Goal: Task Accomplishment & Management: Use online tool/utility

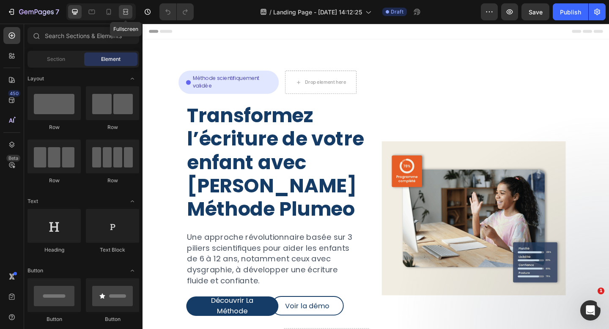
click at [124, 16] on div at bounding box center [126, 12] width 14 height 14
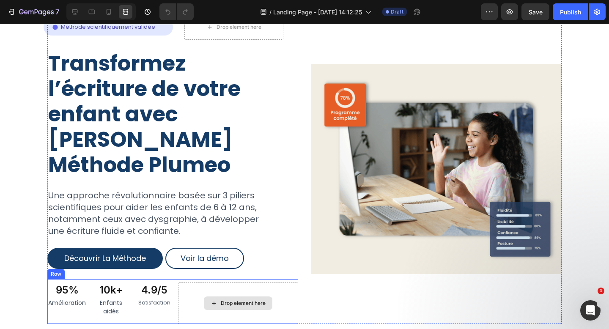
scroll to position [146, 0]
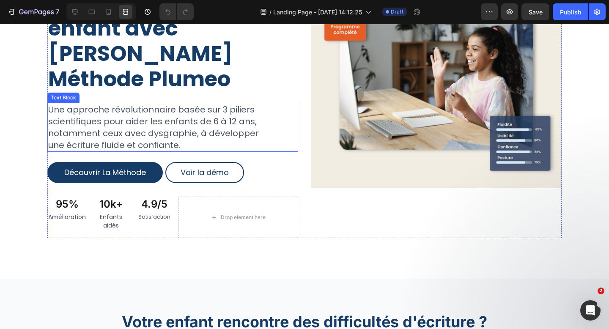
click at [171, 104] on p "Une approche révolutionnaire basée sur 3 piliers scientifiques pour aider les e…" at bounding box center [161, 127] width 227 height 47
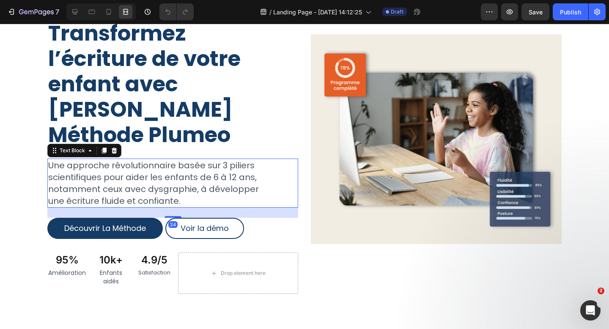
scroll to position [73, 0]
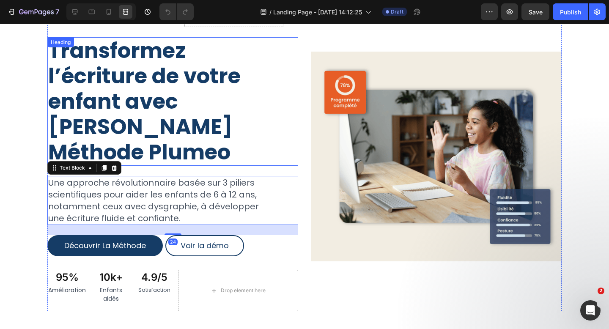
click at [168, 94] on h2 "Transformez l’écriture de votre enfant avec La Méthode Plumeo" at bounding box center [172, 101] width 251 height 129
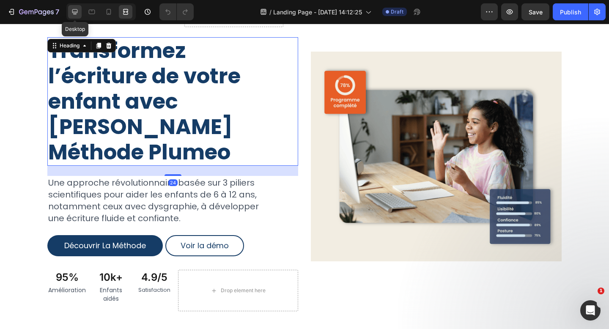
click at [75, 8] on icon at bounding box center [75, 12] width 8 height 8
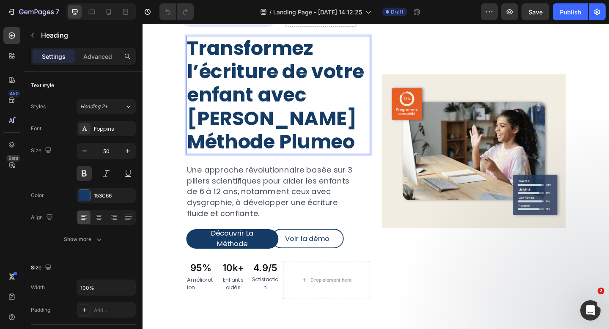
click at [229, 85] on h2 "Transformez l’écriture de votre enfant avec La Méthode Plumeo" at bounding box center [290, 101] width 200 height 129
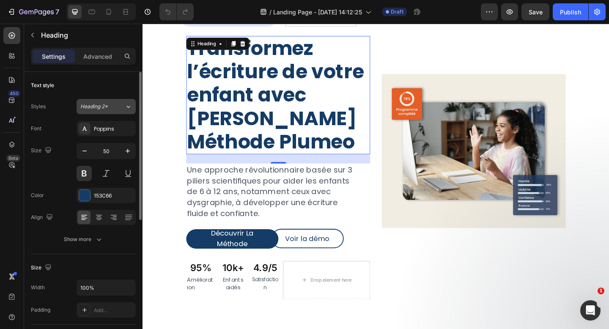
click at [130, 109] on icon at bounding box center [128, 106] width 7 height 8
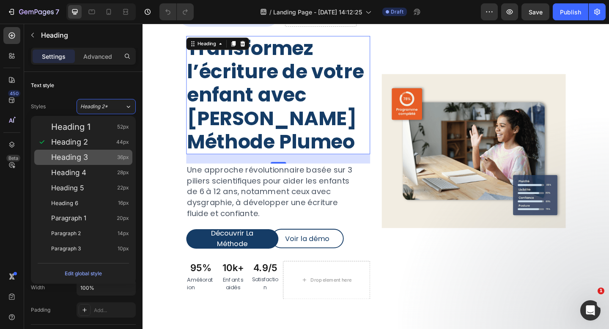
click at [108, 159] on div "Heading 3 36px" at bounding box center [90, 157] width 78 height 8
type input "36"
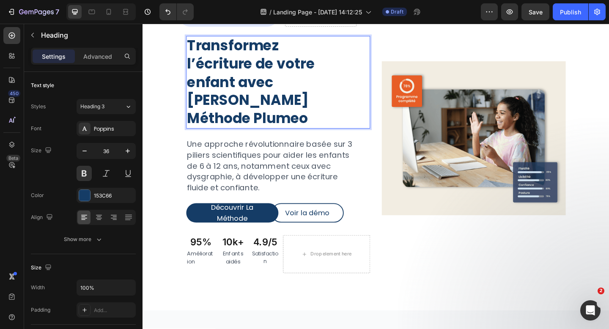
scroll to position [74, 0]
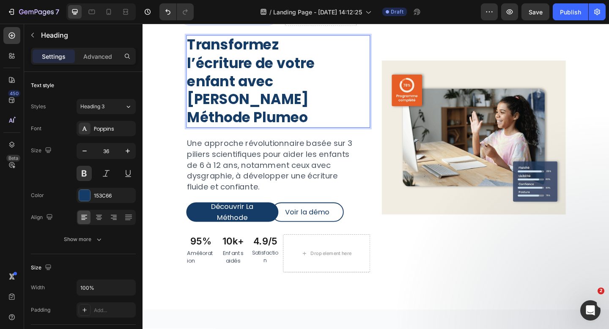
click at [192, 65] on p "Transformez l’écriture de votre enfant avec La Méthode Plumeo" at bounding box center [290, 86] width 198 height 99
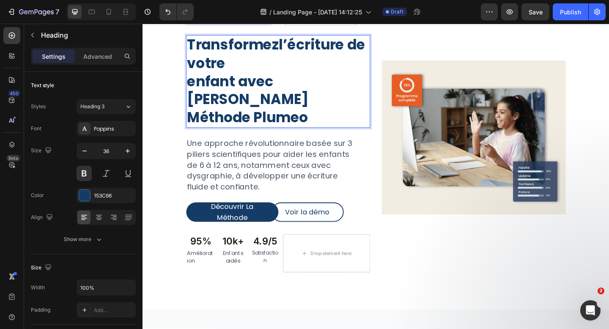
click at [194, 83] on p "Transformez l’écriture de votre enfant avec La Méthode Plumeo" at bounding box center [290, 86] width 198 height 99
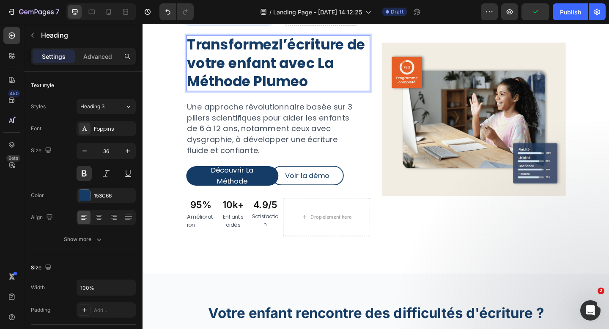
click at [369, 44] on p "Transformez l’écriture de votre enfant avec La Méthode Plumeo" at bounding box center [290, 66] width 198 height 59
click at [356, 66] on p "Transformez l’écriture de votre enfant avec La Méthode Plumeo" at bounding box center [290, 66] width 198 height 59
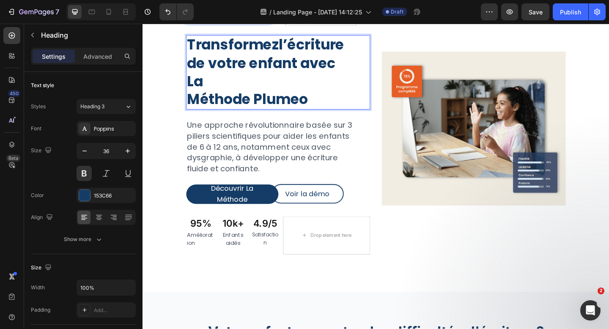
click at [194, 110] on p "Transformez l’écriture de votre enfant avec La Méthode Plumeo" at bounding box center [290, 76] width 198 height 79
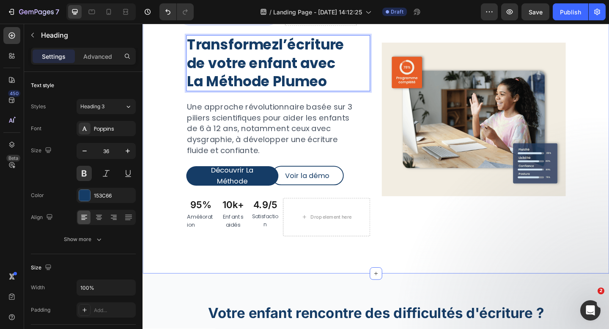
click at [151, 143] on div "Icon Méthode scientifiquement validée Text Block Row Row Drop element here Row …" at bounding box center [397, 131] width 508 height 329
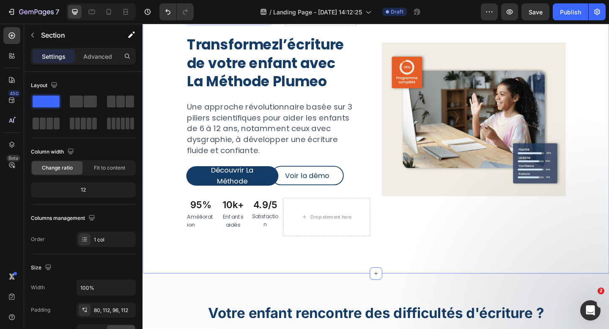
click at [249, 138] on p "Une approche révolutionnaire basée sur 3 piliers scientifiques pour aider les e…" at bounding box center [281, 137] width 180 height 59
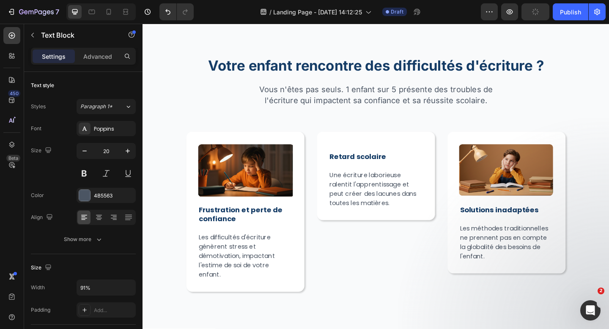
scroll to position [347, 0]
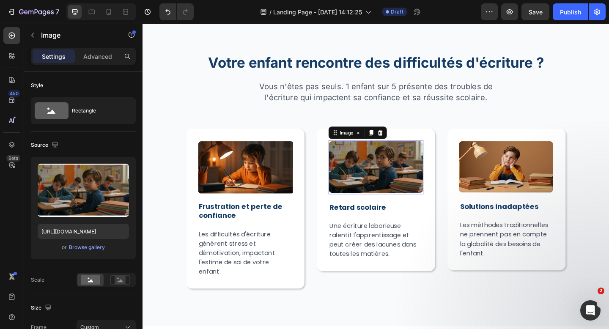
click at [393, 196] on img at bounding box center [396, 180] width 103 height 59
click at [372, 225] on h2 "Retard scolaire" at bounding box center [396, 223] width 103 height 11
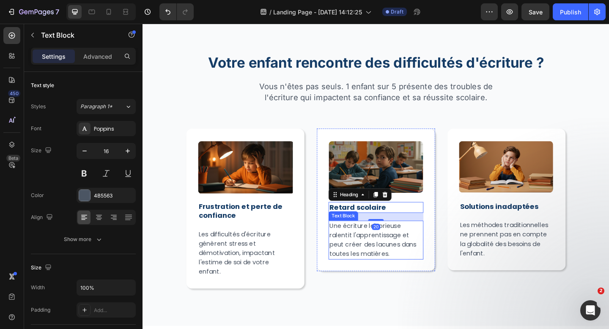
click at [376, 253] on p "Une écriture laborieuse ralentit l'apprentissage et peut créer des lacunes dans…" at bounding box center [397, 259] width 102 height 41
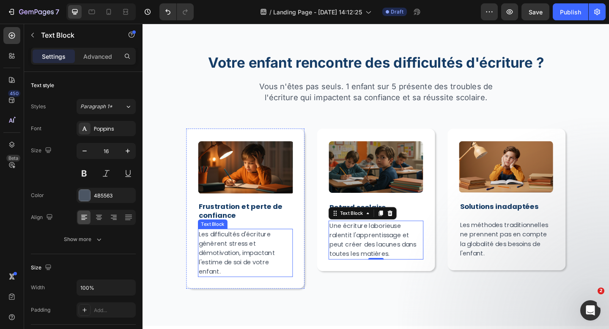
click at [269, 287] on p "Les difficultés d'écriture génèrent stress et démotivation, impactant l'estime …" at bounding box center [255, 273] width 102 height 51
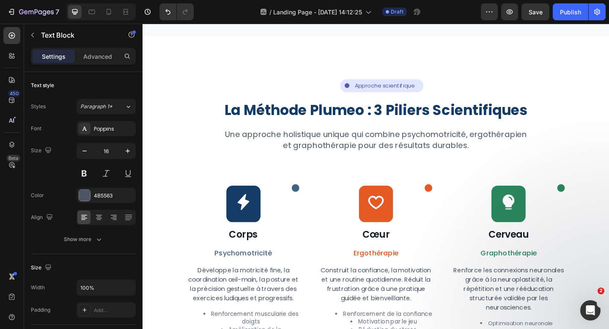
scroll to position [676, 0]
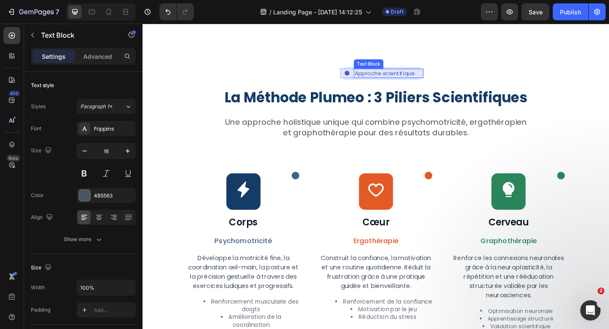
click at [404, 77] on p "Approche scientifique" at bounding box center [410, 78] width 74 height 8
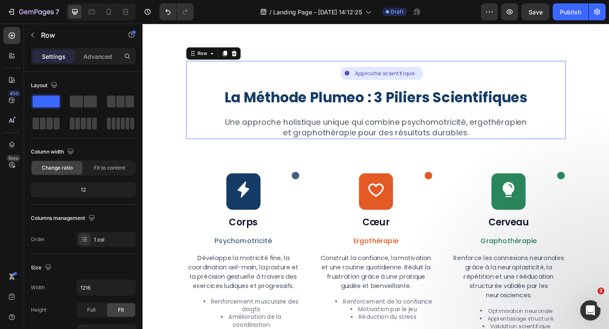
click at [314, 87] on div "Icon Approche scientifique Text Block Row Row Row La Méthode Plumeo : 3 Piliers…" at bounding box center [396, 106] width 413 height 85
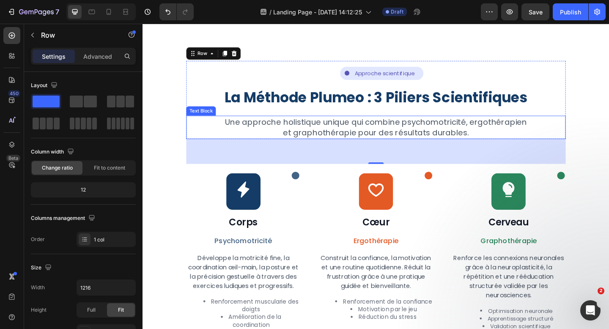
click at [560, 132] on p "Une approche holistique unique qui combine psychomotricité, ergothérapien et gr…" at bounding box center [397, 137] width 330 height 24
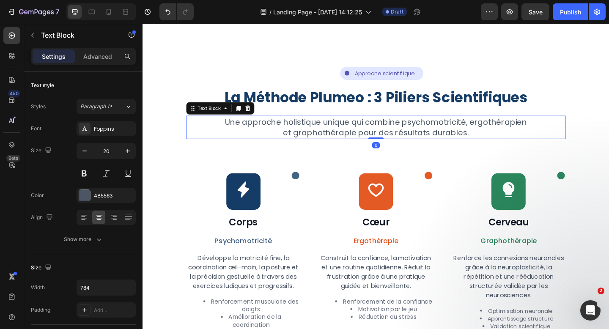
click at [560, 132] on p "Une approche holistique unique qui combine psychomotricité, ergothérapien et gr…" at bounding box center [397, 137] width 330 height 24
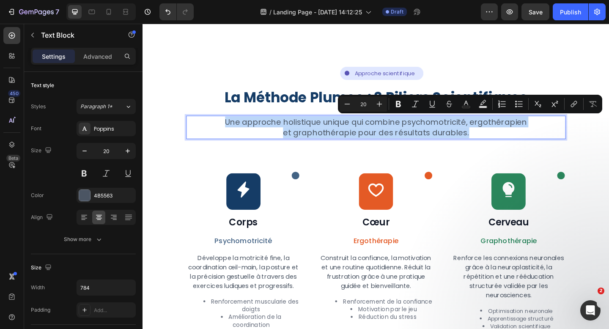
click at [560, 132] on p "Une approche holistique unique qui combine psychomotricité, ergothérapien et gr…" at bounding box center [397, 137] width 330 height 24
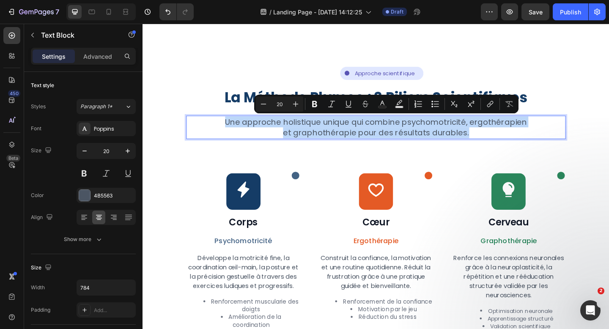
click at [560, 132] on p "Une approche holistique unique qui combine psychomotricité, ergothérapien et gr…" at bounding box center [397, 137] width 330 height 24
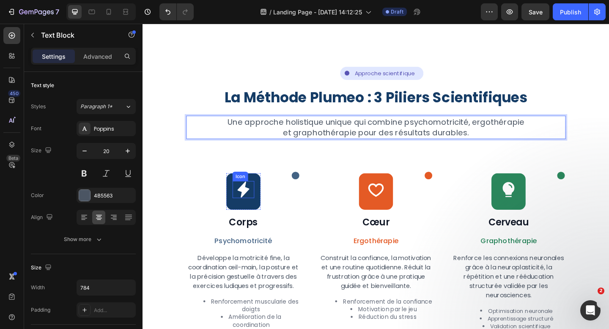
click at [244, 210] on icon at bounding box center [252, 204] width 19 height 19
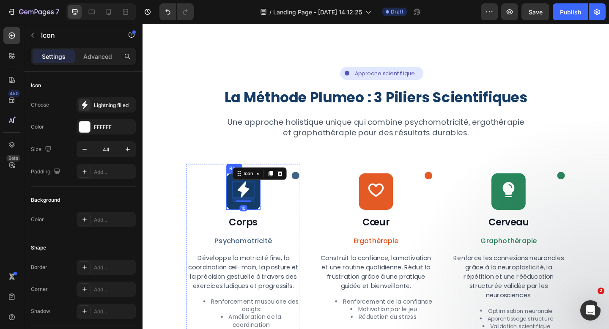
click at [266, 221] on div "Icon 10 Row" at bounding box center [252, 207] width 37 height 40
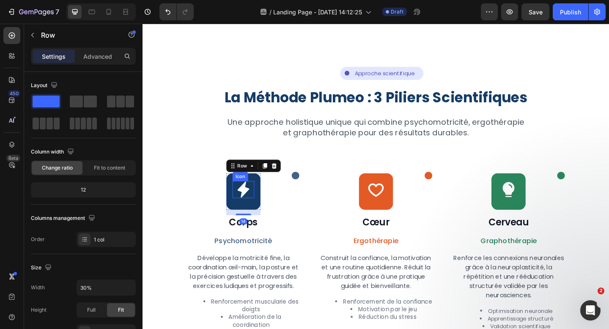
click at [256, 209] on icon at bounding box center [252, 204] width 19 height 19
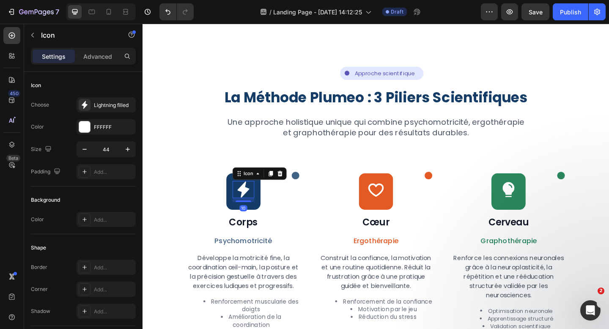
click at [270, 225] on div "Icon Icon 10 Row Corps Heading Psychomotricité Text Block Développe la motricit…" at bounding box center [252, 273] width 124 height 195
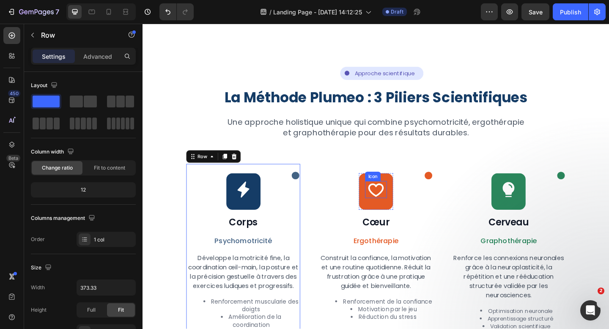
click at [406, 206] on div "Icon" at bounding box center [397, 204] width 24 height 19
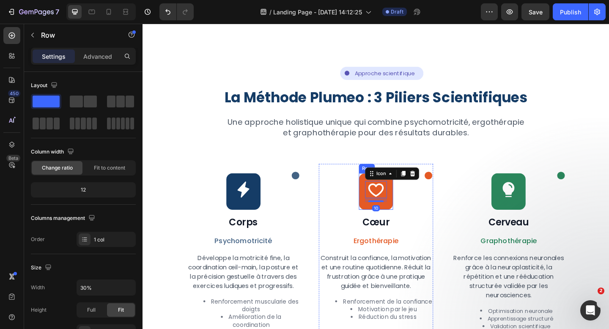
click at [409, 220] on div "Icon 10 Row" at bounding box center [396, 207] width 37 height 40
click at [535, 209] on icon at bounding box center [541, 204] width 19 height 19
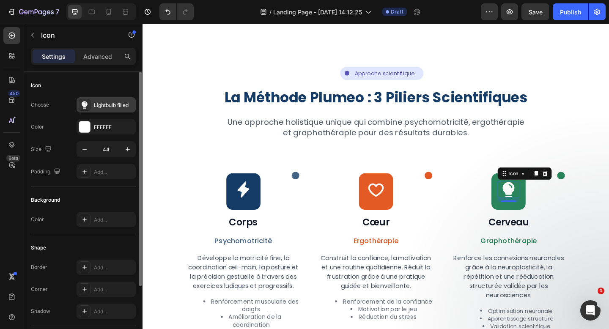
click at [110, 105] on div "Lightbulb filled" at bounding box center [114, 106] width 40 height 8
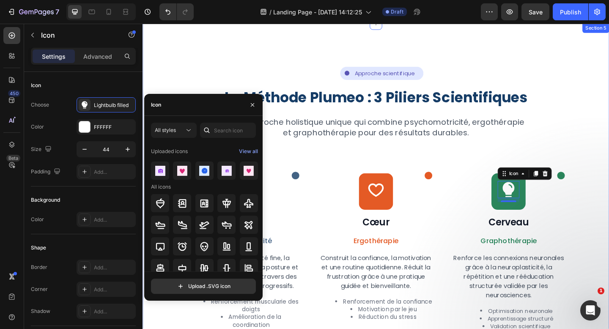
click at [609, 165] on div "Icon Approche scientifique Text Block Row Row Row La Méthode Plumeo : 3 Piliers…" at bounding box center [397, 303] width 508 height 559
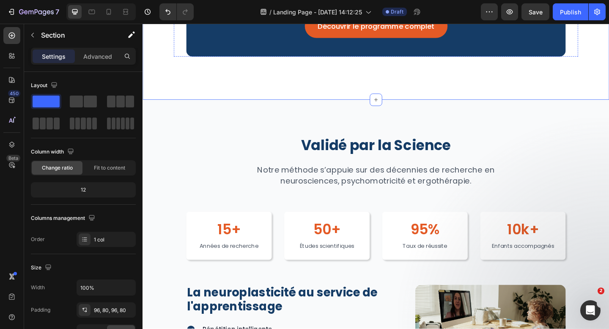
scroll to position [1207, 0]
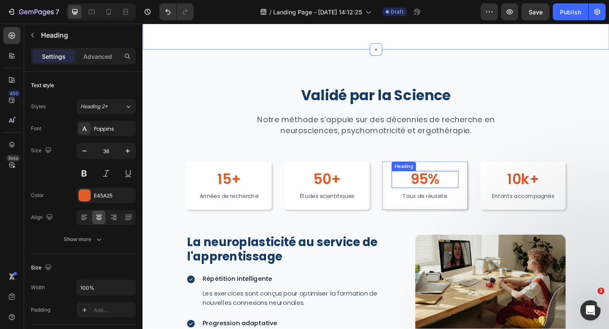
click at [446, 203] on h2 "95%" at bounding box center [449, 193] width 73 height 19
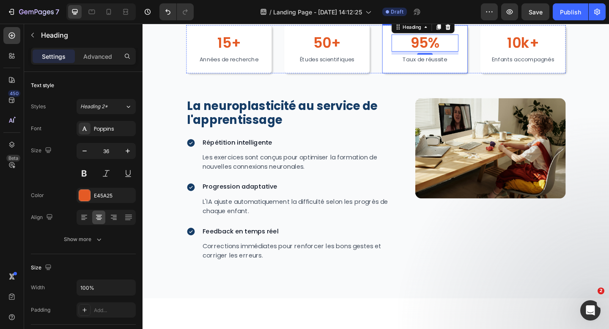
scroll to position [1381, 0]
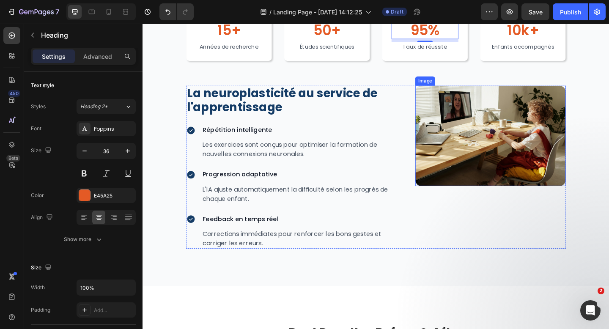
click at [476, 153] on img at bounding box center [521, 145] width 164 height 109
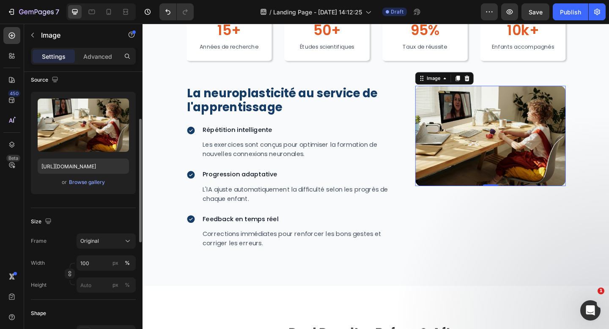
scroll to position [78, 0]
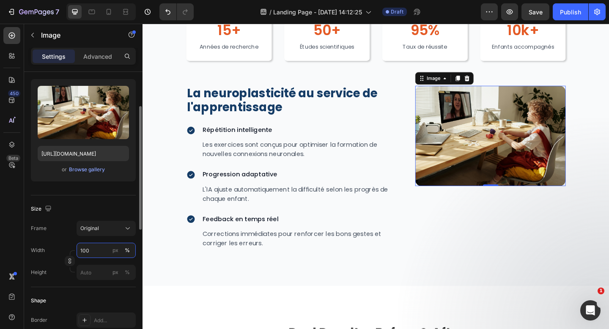
click at [90, 250] on input "100" at bounding box center [106, 250] width 59 height 15
click at [115, 252] on div "px" at bounding box center [116, 251] width 6 height 8
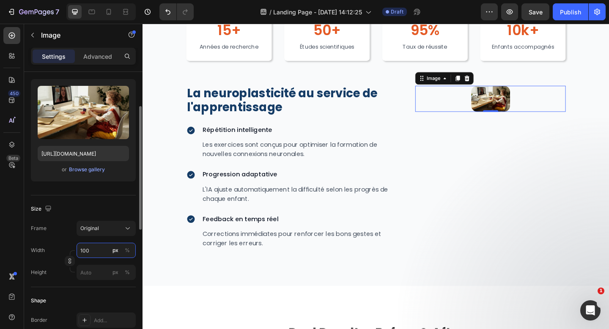
click at [105, 251] on input "100" at bounding box center [106, 250] width 59 height 15
type input "1"
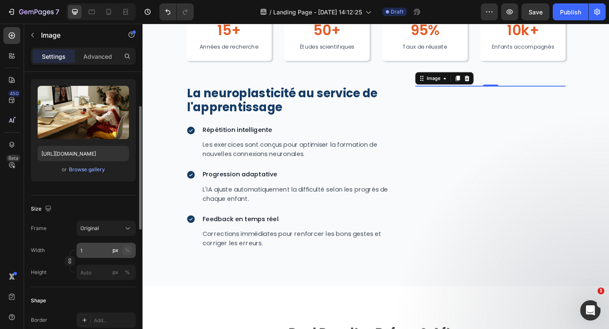
click at [129, 249] on div "%" at bounding box center [127, 251] width 5 height 8
click at [107, 253] on input "1" at bounding box center [106, 250] width 59 height 15
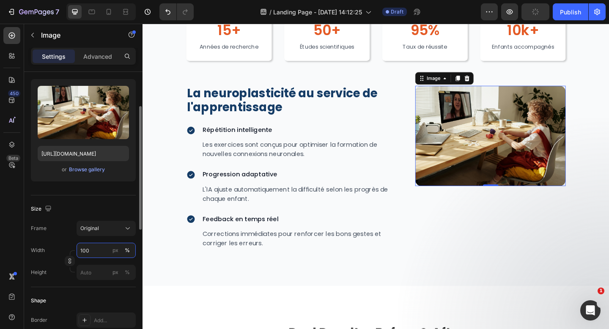
type input "100"
click at [105, 209] on div "Size" at bounding box center [83, 209] width 105 height 14
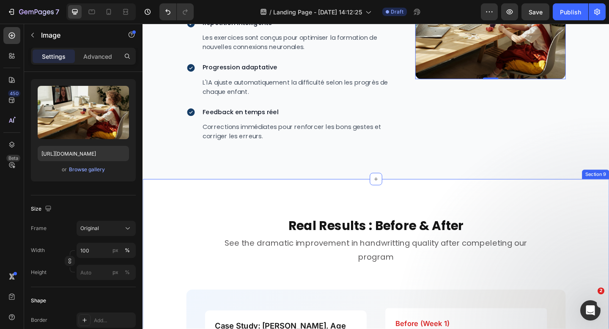
scroll to position [1619, 0]
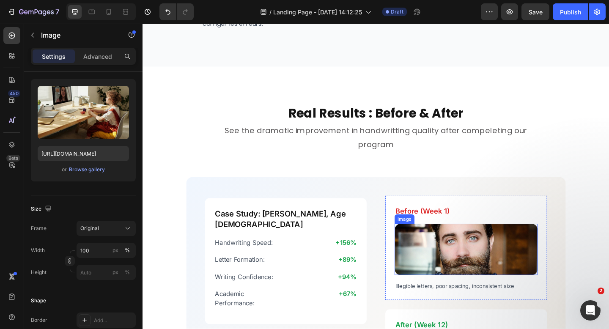
click at [444, 262] on img at bounding box center [495, 270] width 156 height 56
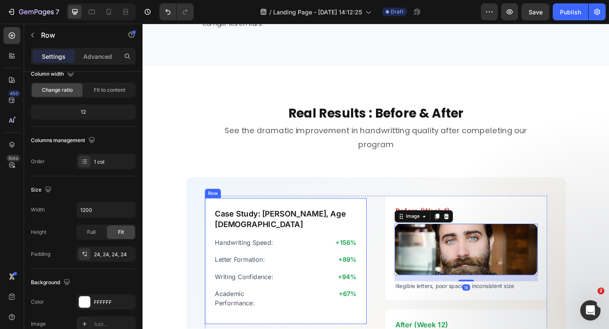
click at [383, 222] on div "Case Study: [PERSON_NAME], Age [DEMOGRAPHIC_DATA] Heading Handwriting Speed: Te…" at bounding box center [298, 282] width 176 height 137
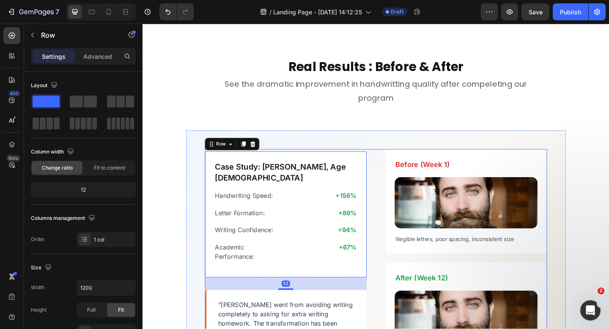
scroll to position [1676, 0]
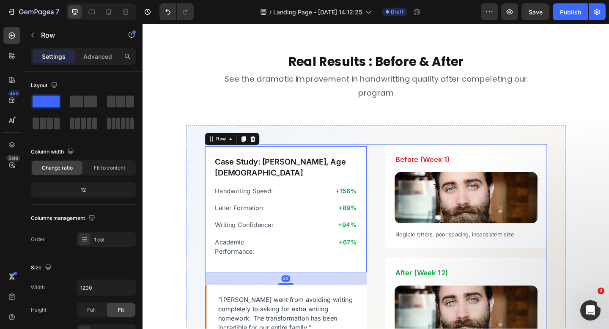
click at [394, 284] on div "Case Study: Alex, Age 8 Heading Handwriting Speed: Text Block +156% Text Block …" at bounding box center [396, 273] width 372 height 237
click at [374, 283] on div "Case Study: Alex, Age 8 Heading Handwriting Speed: Text Block +156% Text Block …" at bounding box center [298, 225] width 176 height 137
click at [290, 269] on p "Academic Performance:" at bounding box center [257, 266] width 73 height 20
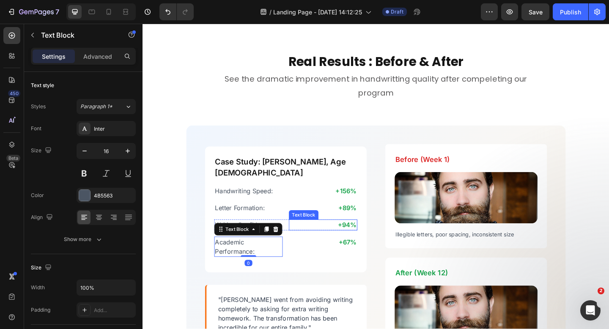
click at [309, 240] on p "+94%" at bounding box center [339, 243] width 73 height 10
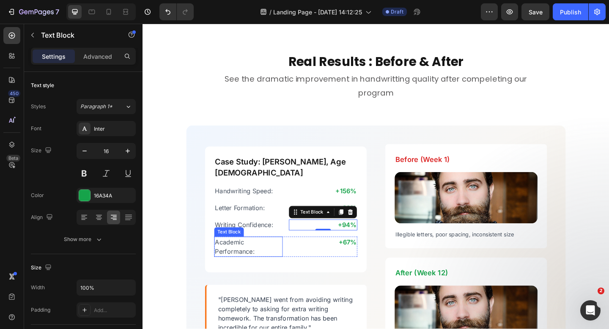
click at [245, 256] on p "Academic Performance:" at bounding box center [257, 266] width 73 height 20
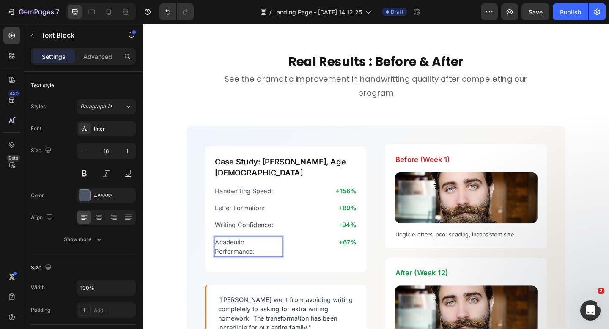
click at [240, 257] on p "Academic Performance:" at bounding box center [257, 266] width 73 height 20
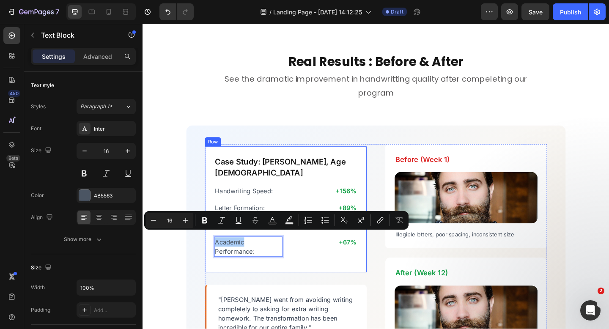
click at [215, 272] on div "Case Study: [PERSON_NAME], Age [DEMOGRAPHIC_DATA] Heading Handwriting Speed: Te…" at bounding box center [298, 225] width 176 height 137
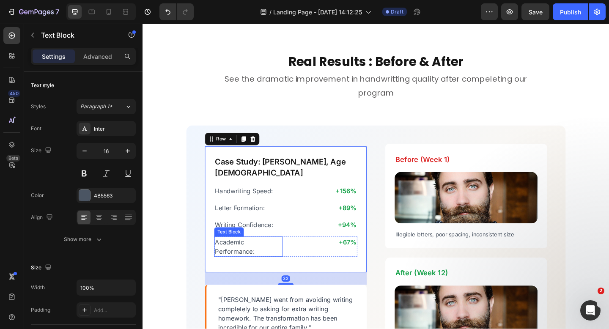
click at [221, 267] on p "Academic Performance:" at bounding box center [257, 266] width 73 height 20
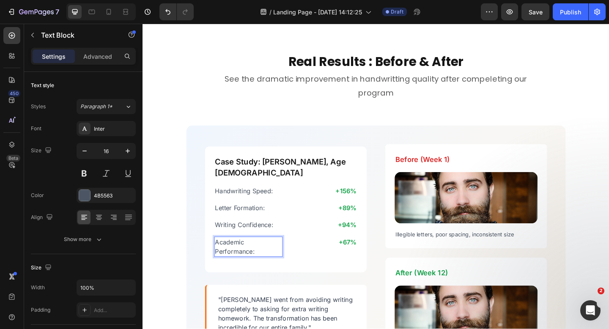
click at [221, 266] on p "Academic Performance:" at bounding box center [257, 266] width 73 height 20
click at [293, 259] on p "Academic Performance:" at bounding box center [257, 266] width 73 height 20
click at [275, 238] on p "Writing Confidence:" at bounding box center [257, 243] width 73 height 10
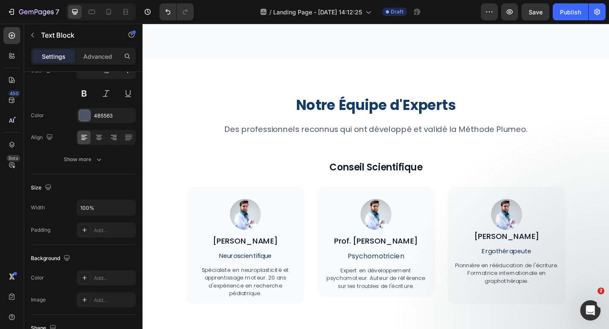
scroll to position [2384, 0]
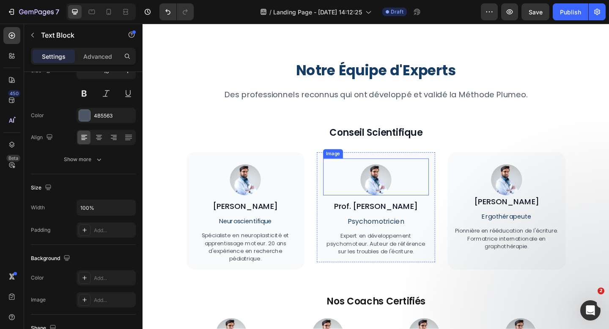
click at [396, 193] on img at bounding box center [397, 194] width 34 height 34
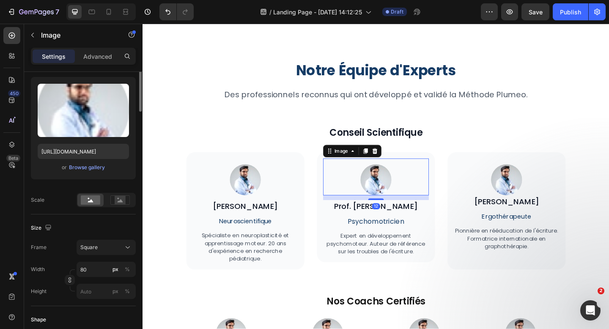
scroll to position [0, 0]
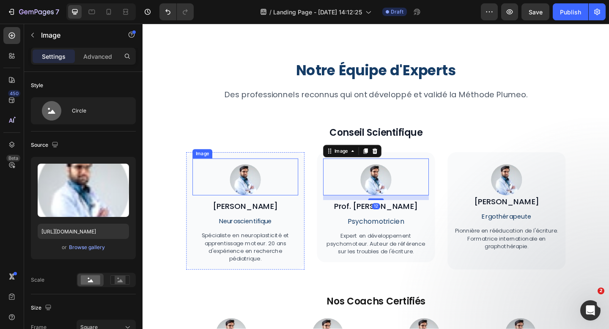
click at [259, 190] on img at bounding box center [254, 194] width 34 height 34
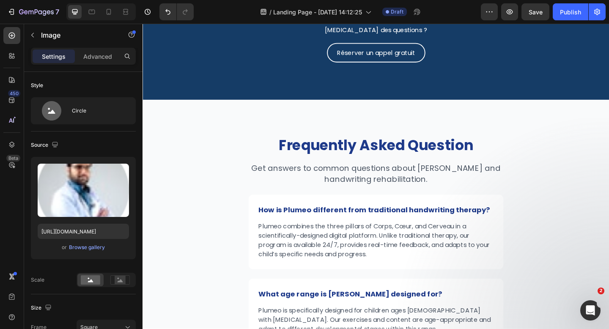
scroll to position [3765, 0]
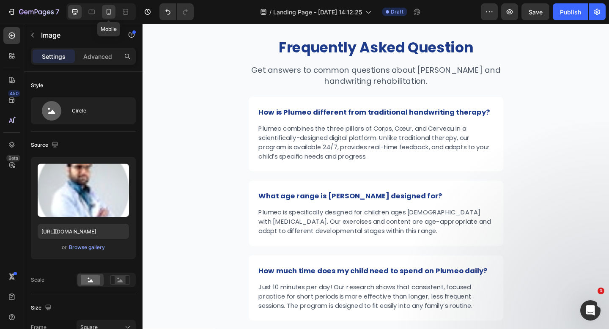
click at [110, 12] on icon at bounding box center [109, 12] width 8 height 8
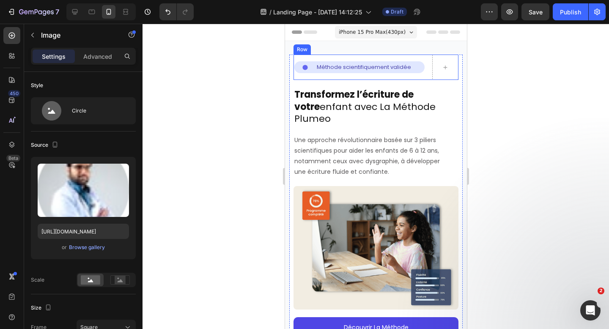
click at [301, 51] on div "Row" at bounding box center [302, 50] width 14 height 8
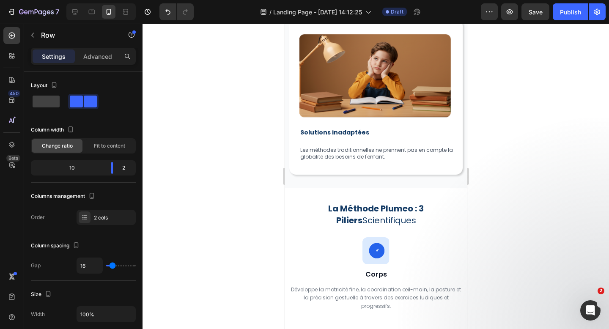
scroll to position [896, 0]
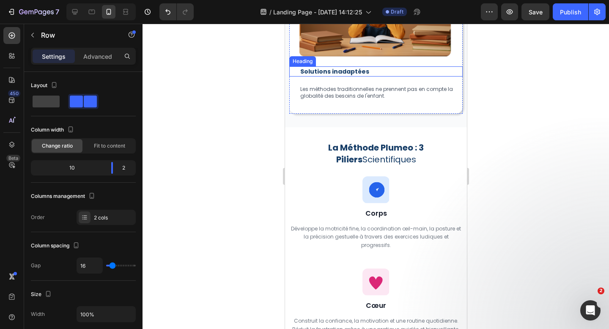
click at [323, 77] on h2 "Solutions inadaptées" at bounding box center [380, 71] width 163 height 10
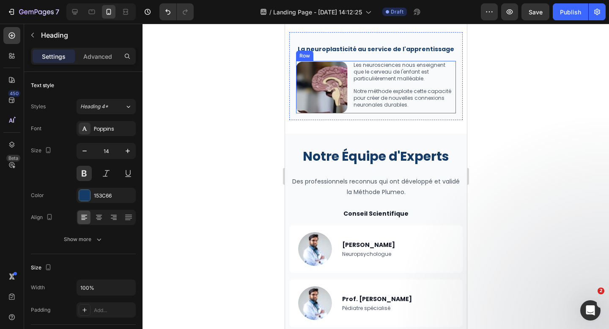
scroll to position [1512, 0]
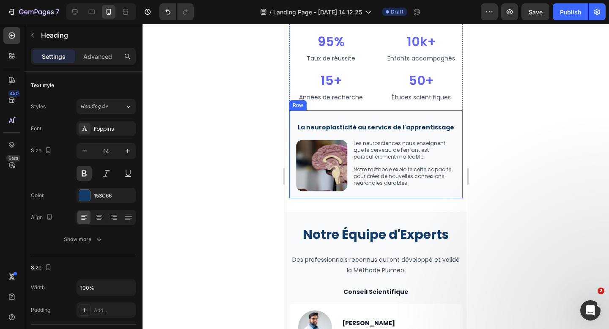
click at [300, 116] on div "La neuroplasticité au service de l'apprentissage Heading Image Les neuroscience…" at bounding box center [376, 154] width 174 height 88
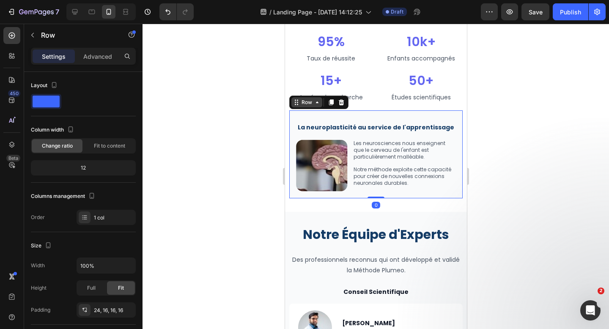
click at [300, 105] on div "Row" at bounding box center [307, 103] width 14 height 8
click at [590, 182] on div at bounding box center [376, 177] width 467 height 306
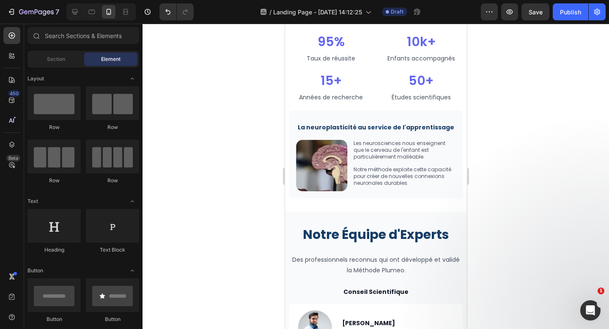
click at [505, 188] on div at bounding box center [376, 177] width 467 height 306
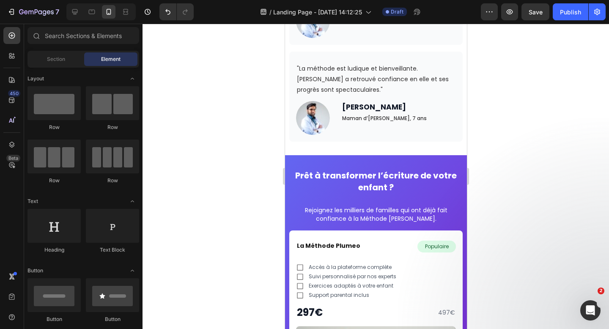
scroll to position [2454, 0]
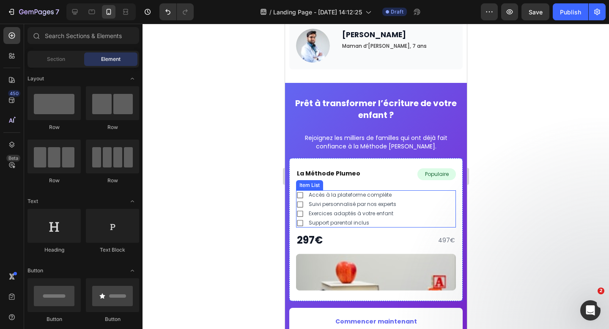
click at [300, 191] on icon at bounding box center [300, 195] width 8 height 8
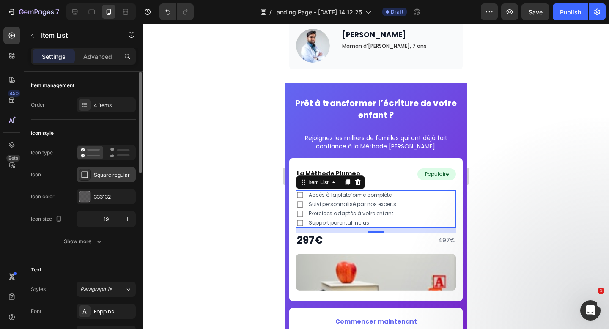
click at [107, 178] on div "Square regular" at bounding box center [114, 175] width 40 height 8
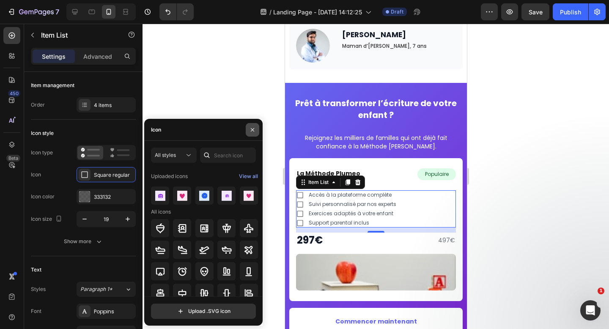
click at [255, 131] on icon "button" at bounding box center [252, 130] width 7 height 7
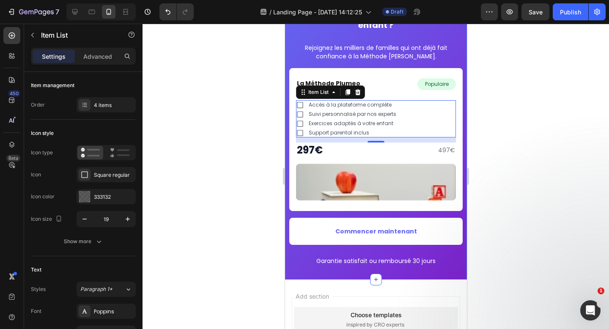
scroll to position [2513, 0]
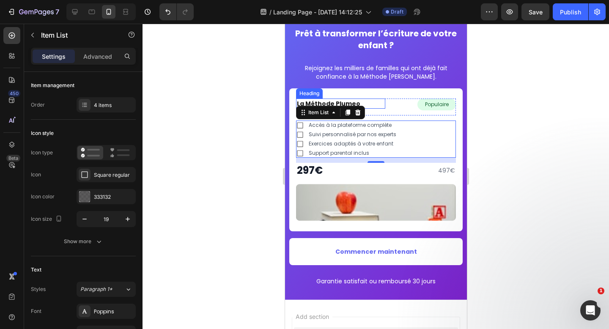
click at [342, 103] on strong "La Méthode Plumeo" at bounding box center [328, 103] width 63 height 8
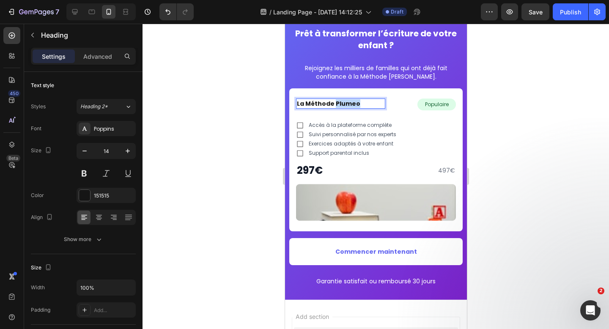
click at [340, 103] on strong "La Méthode Plumeo" at bounding box center [328, 103] width 63 height 8
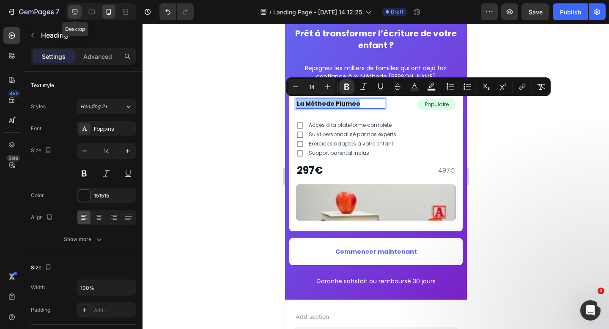
drag, startPoint x: 77, startPoint y: 14, endPoint x: 376, endPoint y: 154, distance: 330.4
click at [77, 14] on icon at bounding box center [75, 12] width 8 height 8
type input "30"
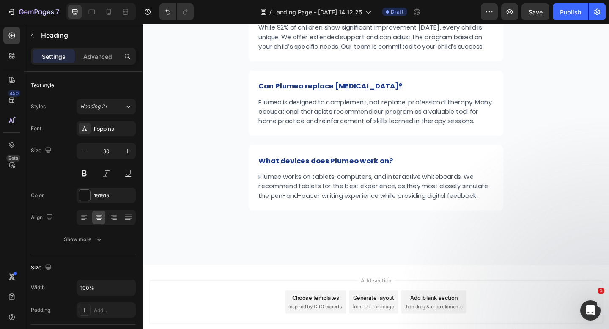
scroll to position [4021, 0]
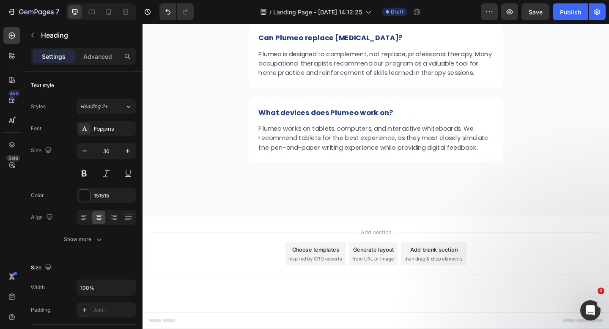
scroll to position [3984, 0]
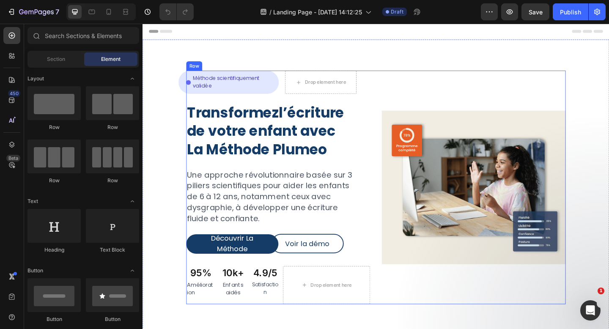
click at [247, 90] on p "Méthode scientifiquement validée" at bounding box center [240, 87] width 86 height 17
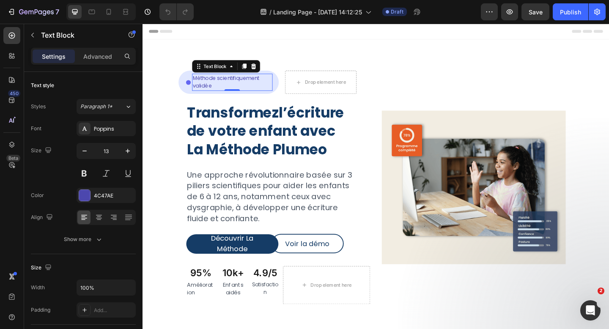
click at [222, 84] on p "Méthode scientifiquement validée" at bounding box center [240, 87] width 86 height 17
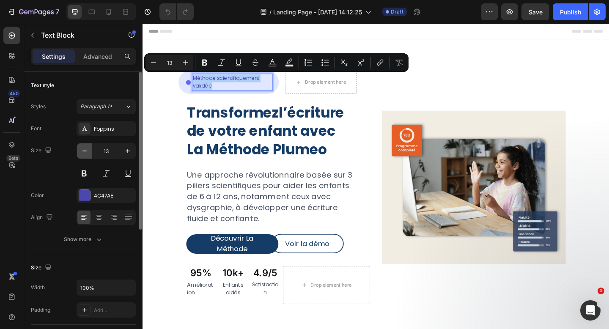
click at [88, 153] on icon "button" at bounding box center [84, 151] width 8 height 8
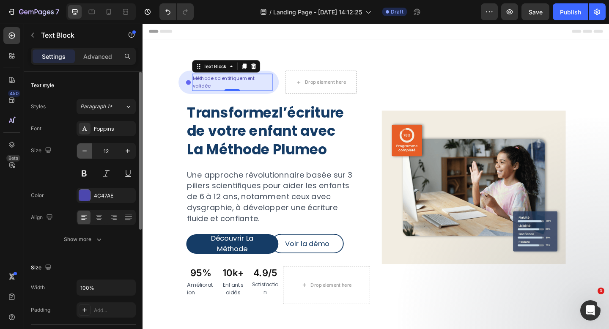
click at [88, 153] on icon "button" at bounding box center [84, 151] width 8 height 8
type input "11"
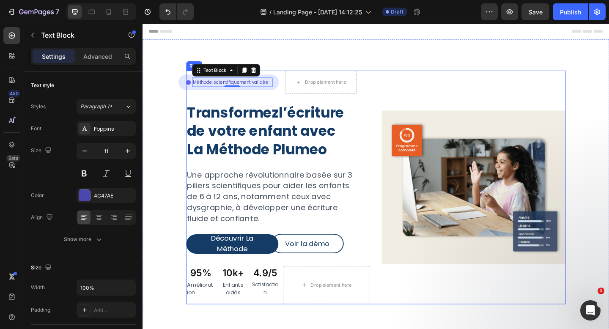
click at [291, 101] on div "Icon Méthode scientifiquement validée Text Block 0 Row Row Drop element here Ro…" at bounding box center [290, 202] width 200 height 254
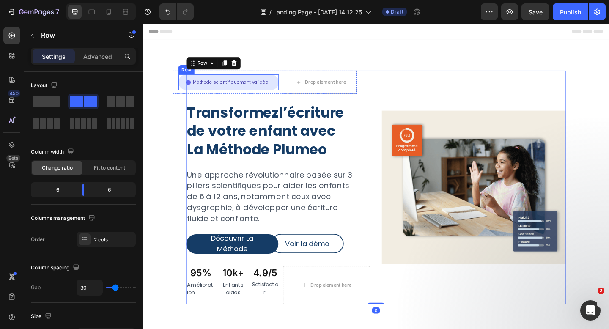
click at [287, 88] on div "Icon Méthode scientifiquement validée Text Block Row Row" at bounding box center [236, 87] width 109 height 17
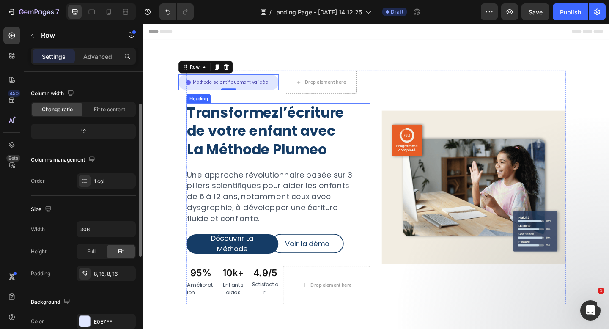
scroll to position [84, 0]
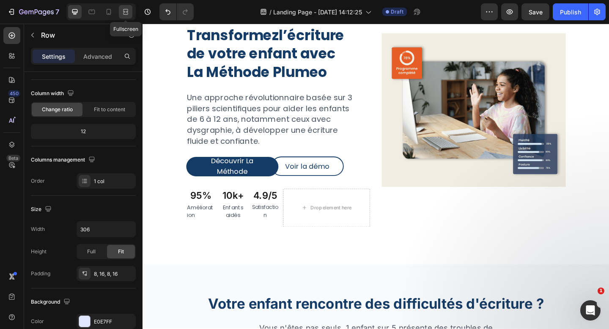
click at [127, 14] on icon at bounding box center [125, 12] width 8 height 8
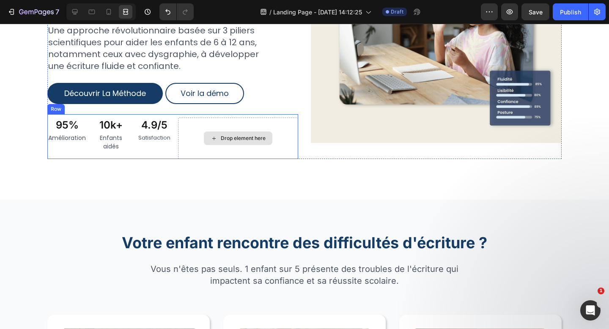
scroll to position [157, 0]
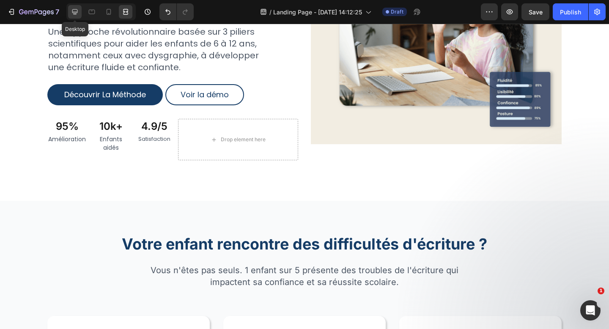
click at [75, 10] on icon at bounding box center [75, 12] width 8 height 8
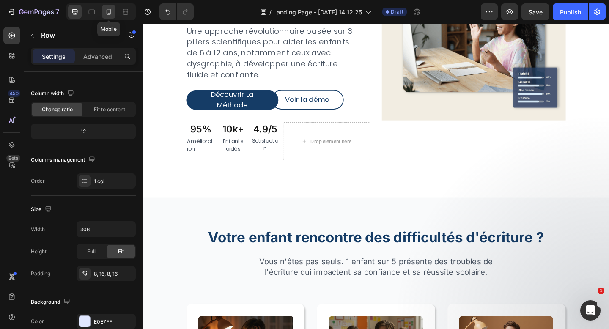
click at [111, 11] on icon at bounding box center [109, 12] width 8 height 8
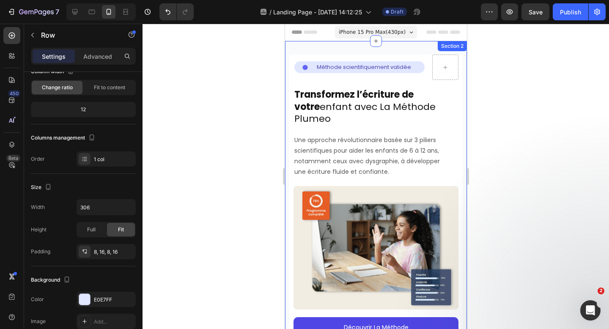
click at [288, 47] on div "Icon Méthode scientifiquement validée Text Block Row Row Row Transformez l’écri…" at bounding box center [376, 246] width 182 height 411
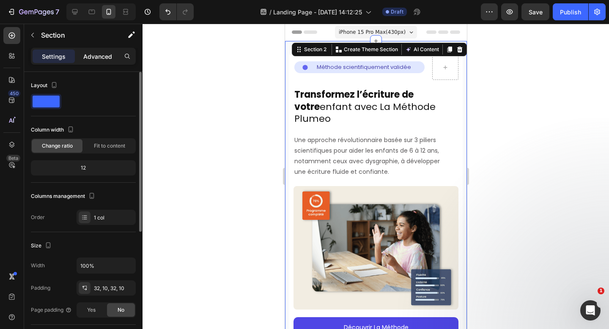
click at [99, 51] on div "Advanced" at bounding box center [98, 57] width 42 height 14
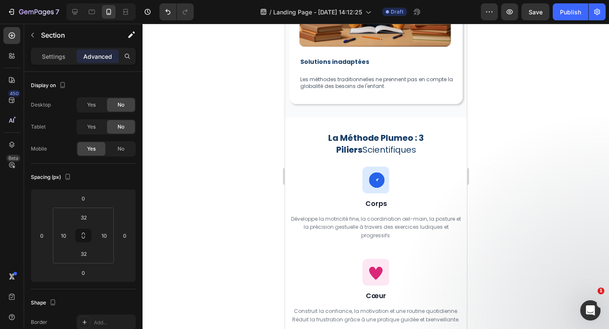
scroll to position [960, 0]
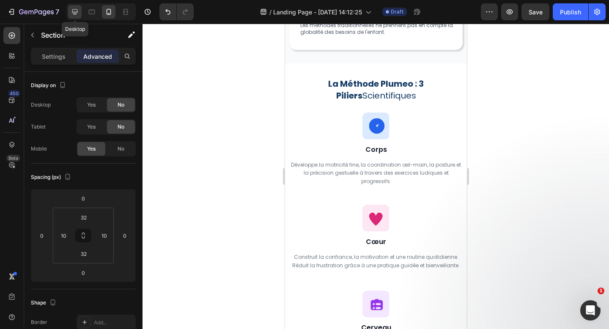
click at [75, 10] on icon at bounding box center [75, 12] width 8 height 8
type input "80"
type input "112"
type input "96"
type input "112"
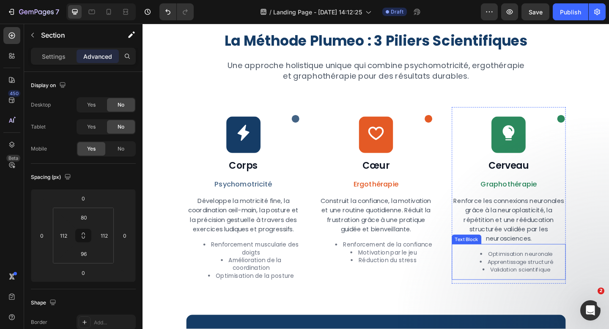
scroll to position [919, 0]
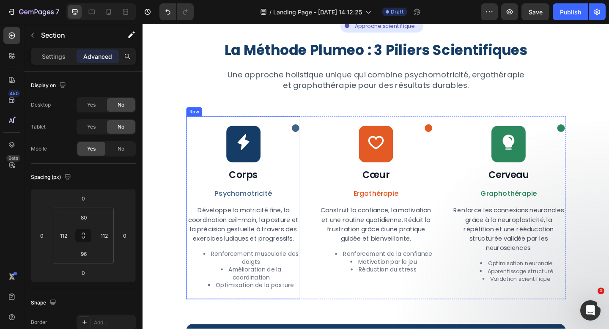
click at [286, 151] on div "Icon Icon Row Corps Heading Psychomotricité Text Block Développe la motricité f…" at bounding box center [252, 222] width 124 height 195
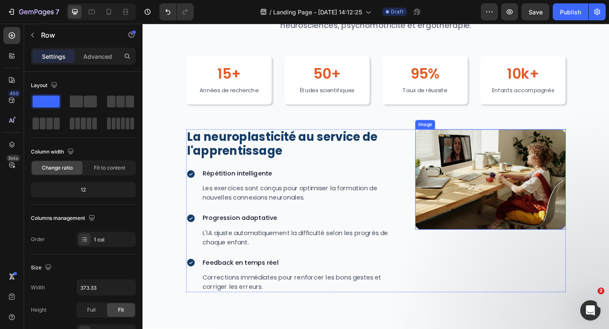
scroll to position [1546, 0]
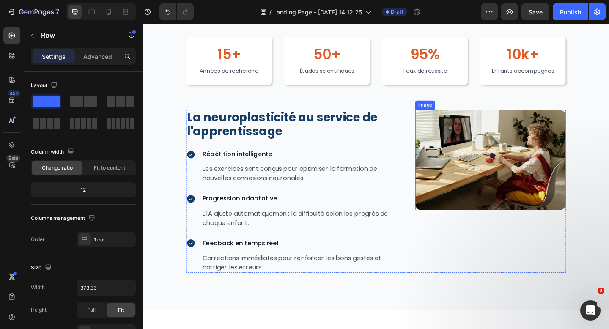
click at [440, 178] on img at bounding box center [521, 172] width 164 height 109
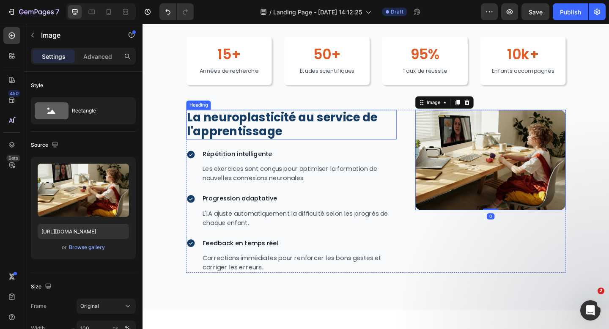
click at [221, 122] on h2 "La neuroplasticité au service de l'apprentissage" at bounding box center [304, 134] width 229 height 32
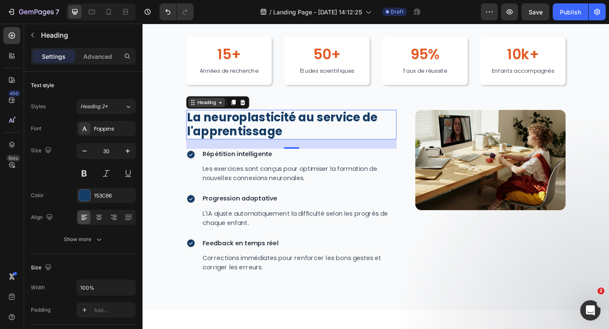
click at [198, 113] on div "Heading" at bounding box center [212, 110] width 40 height 10
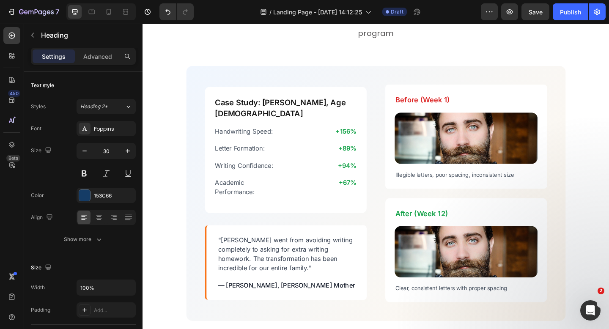
scroll to position [1970, 0]
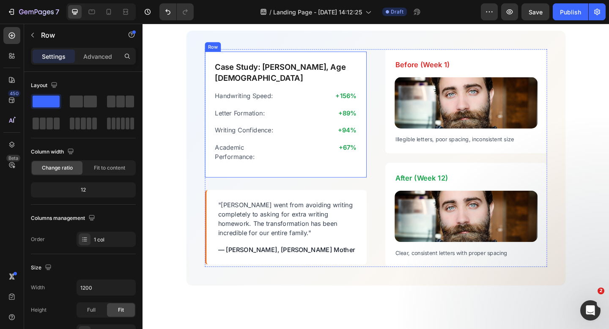
click at [352, 176] on div "Case Study: [PERSON_NAME], Age [DEMOGRAPHIC_DATA] Heading Handwriting Speed: Te…" at bounding box center [298, 122] width 176 height 137
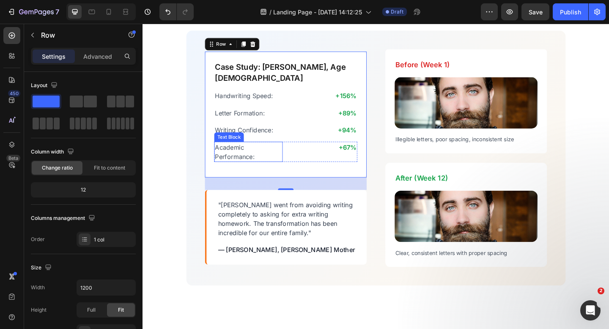
click at [249, 160] on p "Academic Performance:" at bounding box center [257, 163] width 73 height 20
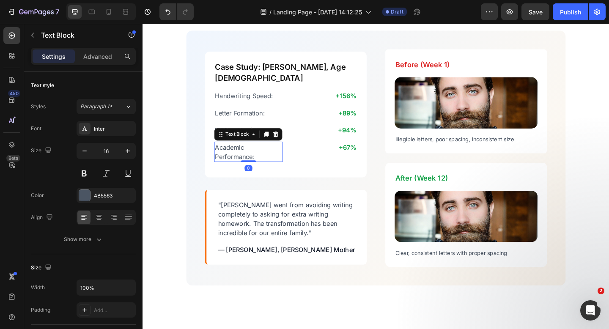
click at [243, 159] on p "Academic Performance:" at bounding box center [257, 163] width 73 height 20
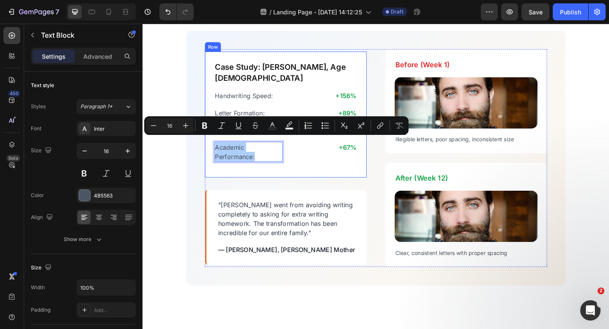
click at [239, 178] on div "Case Study: [PERSON_NAME], Age [DEMOGRAPHIC_DATA] Heading Handwriting Speed: Te…" at bounding box center [298, 122] width 176 height 137
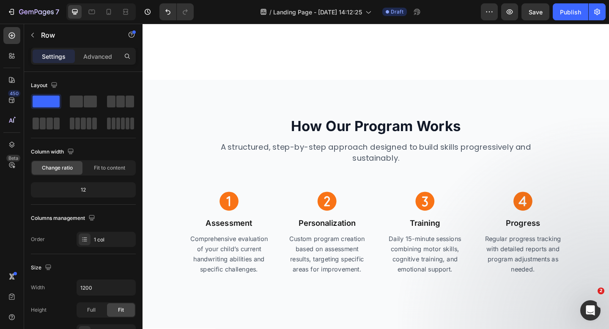
scroll to position [2317, 0]
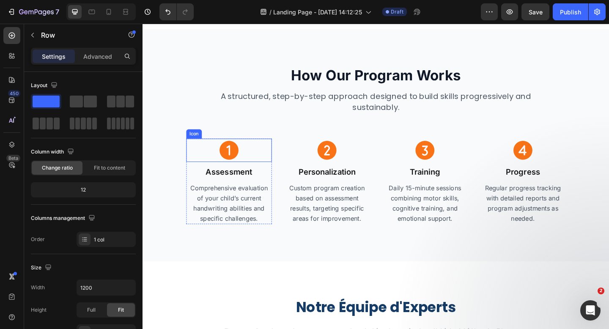
click at [241, 161] on icon at bounding box center [236, 161] width 21 height 21
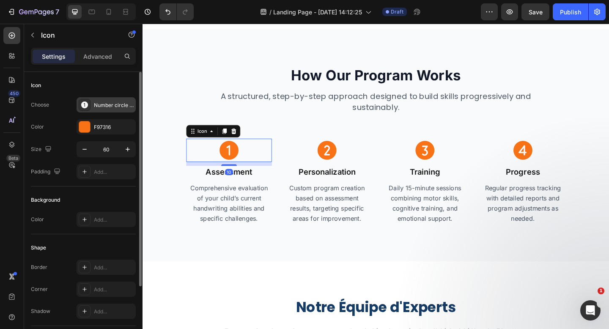
click at [110, 105] on div "Number circle one filled" at bounding box center [114, 106] width 40 height 8
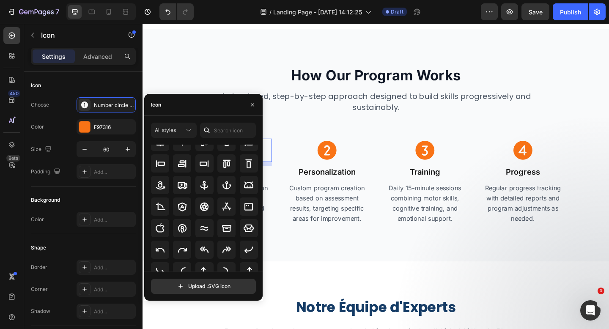
scroll to position [0, 0]
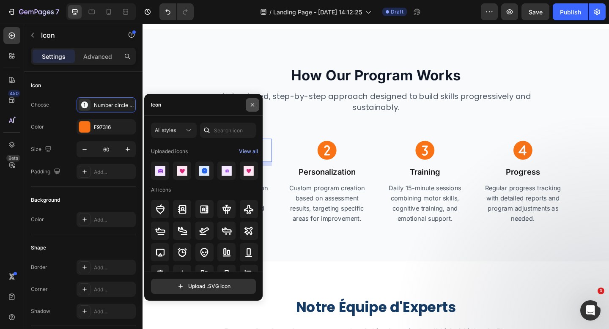
click at [254, 107] on icon "button" at bounding box center [252, 105] width 7 height 7
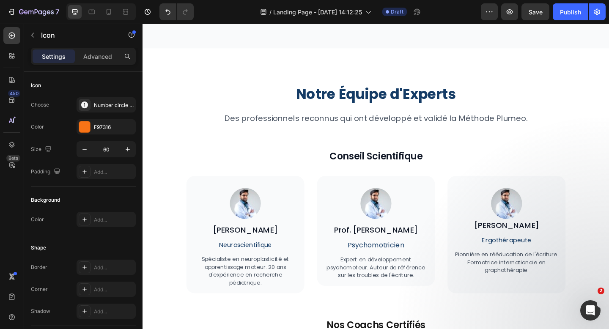
scroll to position [2655, 0]
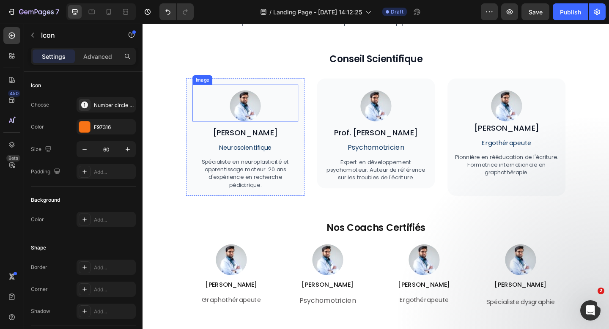
click at [252, 117] on img at bounding box center [254, 113] width 34 height 34
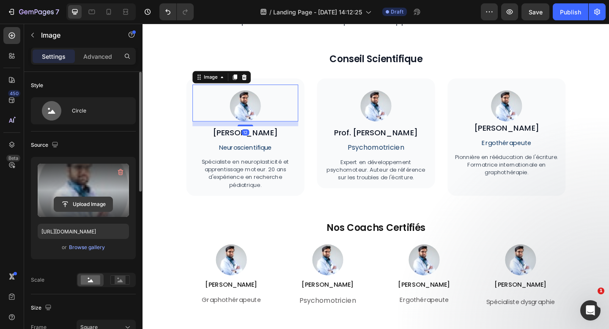
click at [82, 203] on input "file" at bounding box center [83, 204] width 58 height 14
click at [107, 174] on label at bounding box center [83, 190] width 91 height 53
click at [107, 197] on input "file" at bounding box center [83, 204] width 58 height 14
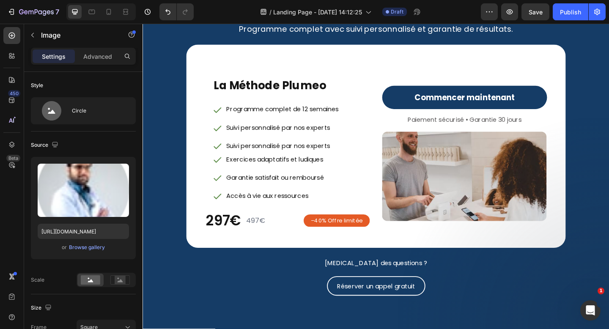
scroll to position [3610, 0]
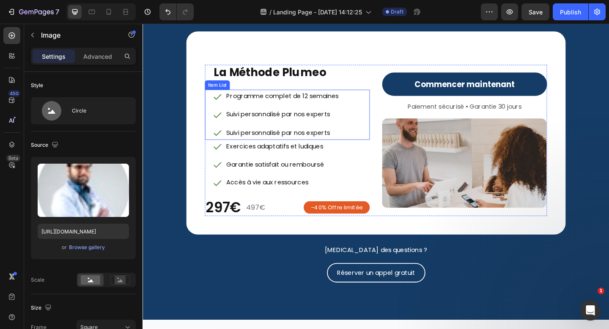
click at [227, 105] on icon at bounding box center [224, 103] width 10 height 10
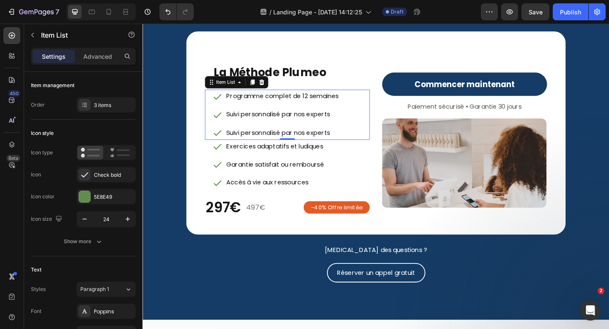
click at [226, 104] on icon at bounding box center [224, 103] width 10 height 10
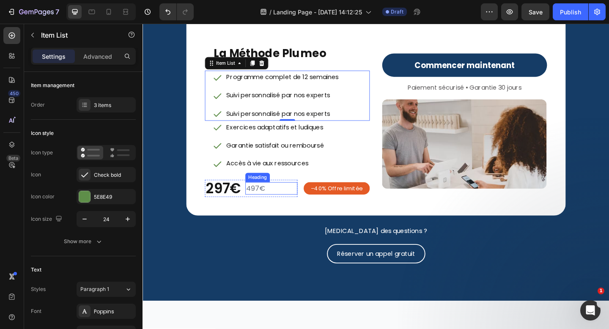
click at [255, 200] on h2 "497€" at bounding box center [282, 203] width 57 height 14
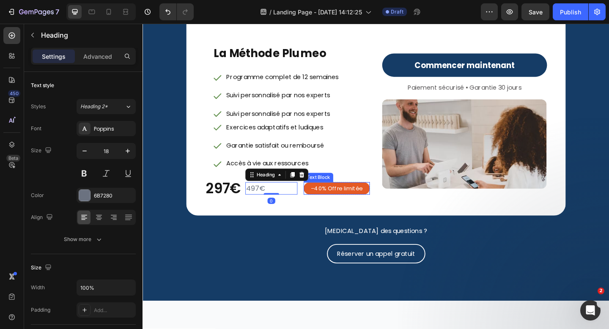
click at [349, 207] on div "–40% Offre limitée" at bounding box center [354, 203] width 62 height 10
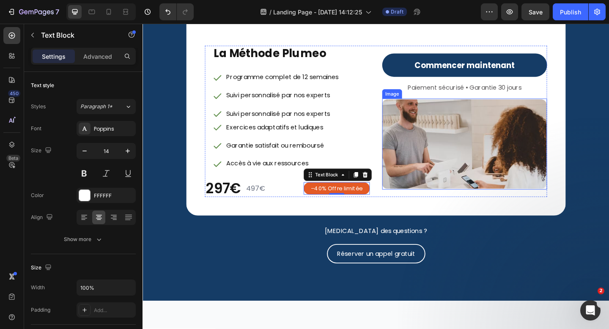
click at [459, 144] on img at bounding box center [492, 154] width 179 height 99
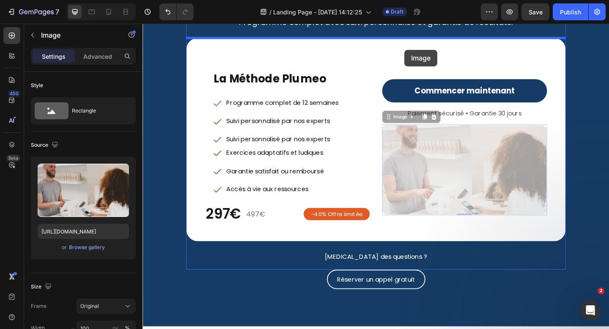
scroll to position [3581, 0]
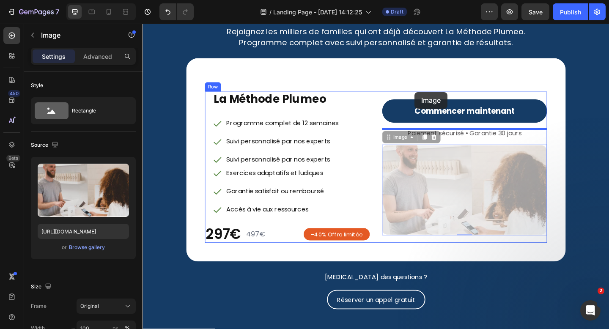
drag, startPoint x: 411, startPoint y: 99, endPoint x: 439, endPoint y: 98, distance: 27.9
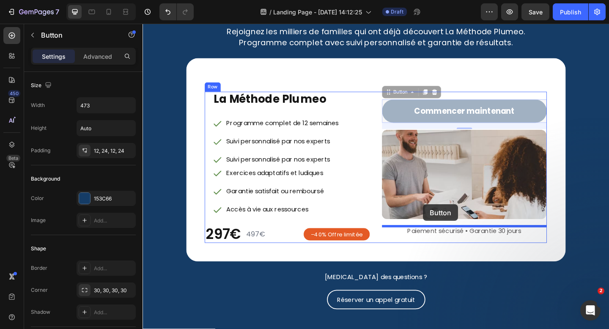
drag, startPoint x: 411, startPoint y: 100, endPoint x: 448, endPoint y: 220, distance: 125.7
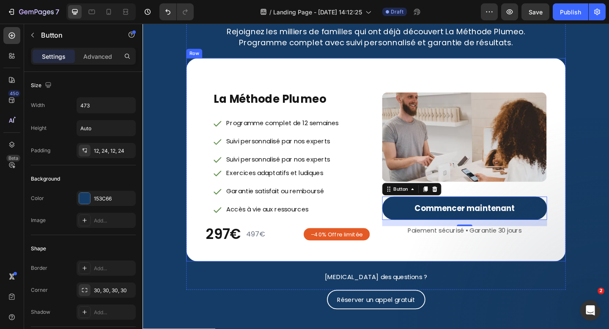
click at [480, 275] on div "La Méthode Plumeo Heading Programme complet de 12 semaines Suivi personnalisé p…" at bounding box center [396, 171] width 413 height 221
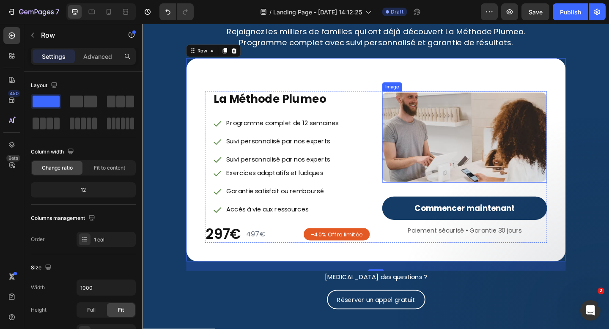
click at [479, 174] on img at bounding box center [492, 147] width 179 height 99
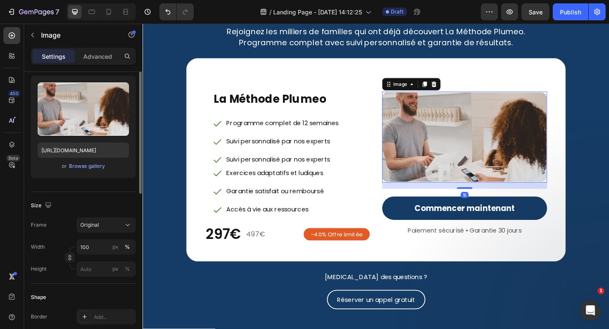
scroll to position [108, 0]
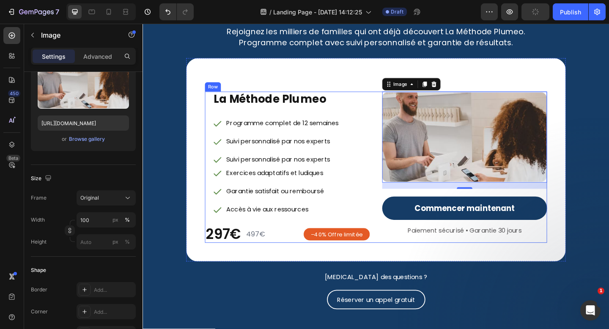
click at [441, 256] on div "Image 16 Commencer maintenant Button Paiement sécurisé • Garantie 30 jours Text…" at bounding box center [492, 180] width 179 height 165
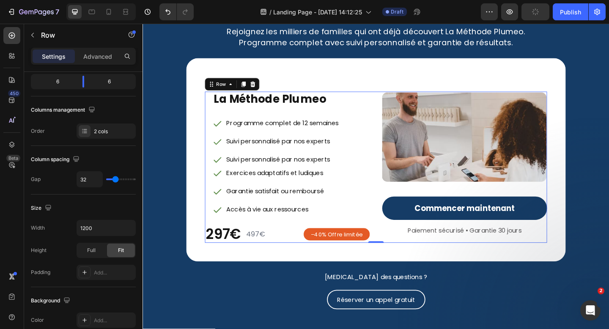
scroll to position [0, 0]
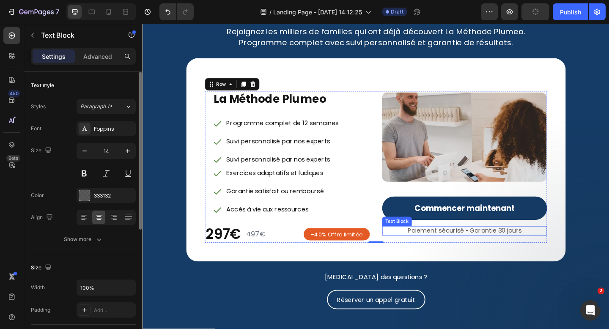
click at [448, 251] on span "Paiement sécurisé • Garantie 30 jours" at bounding box center [493, 249] width 124 height 10
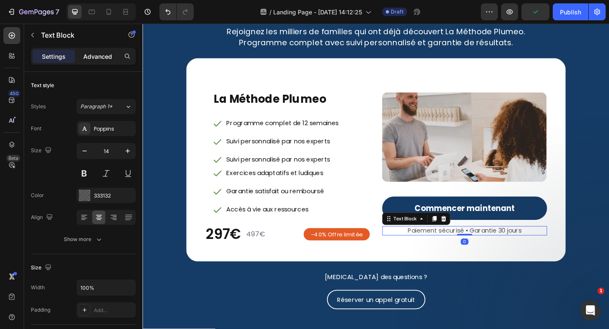
click at [99, 55] on p "Advanced" at bounding box center [97, 56] width 29 height 9
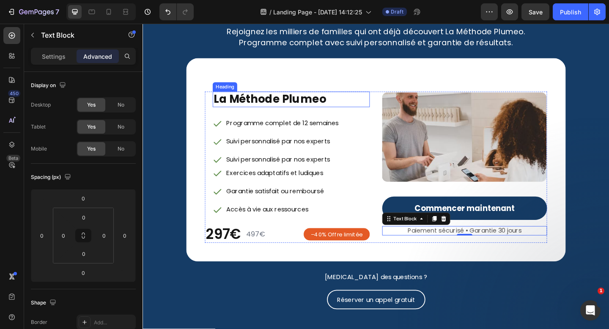
click at [308, 111] on strong "La Méthode Plumeo" at bounding box center [281, 106] width 123 height 17
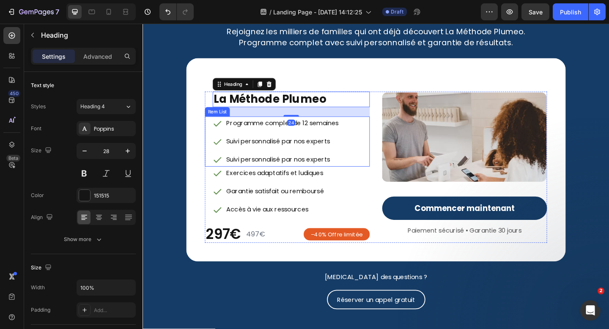
click at [326, 134] on p "Programme complet de 12 semaines" at bounding box center [295, 132] width 122 height 12
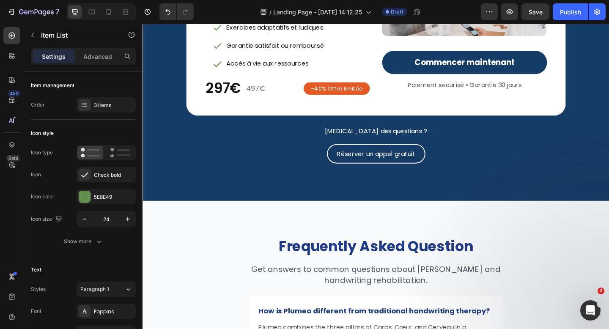
scroll to position [3779, 0]
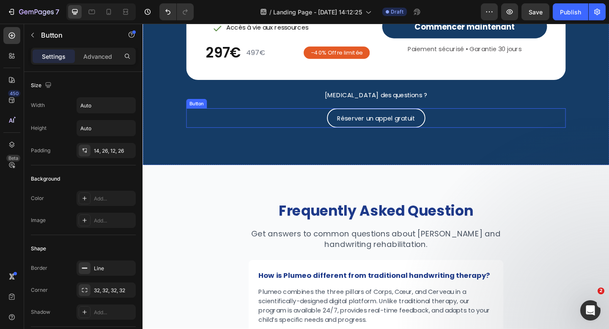
click at [345, 131] on button "Réserver un appel gratuit" at bounding box center [396, 126] width 107 height 21
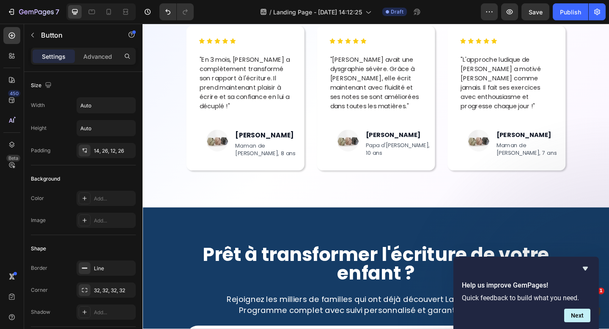
scroll to position [3241, 0]
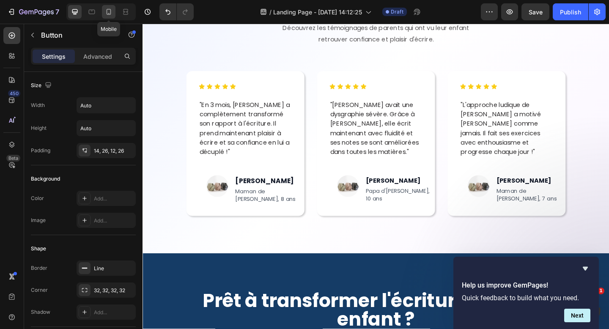
click at [107, 11] on icon at bounding box center [109, 12] width 8 height 8
type input "14"
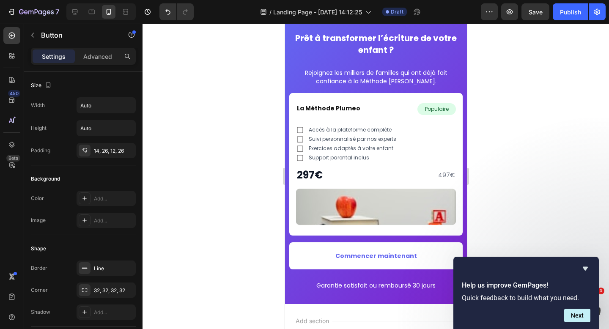
scroll to position [2668, 0]
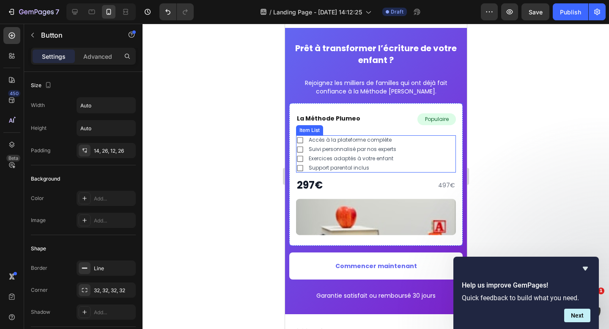
click at [297, 138] on icon at bounding box center [300, 140] width 6 height 6
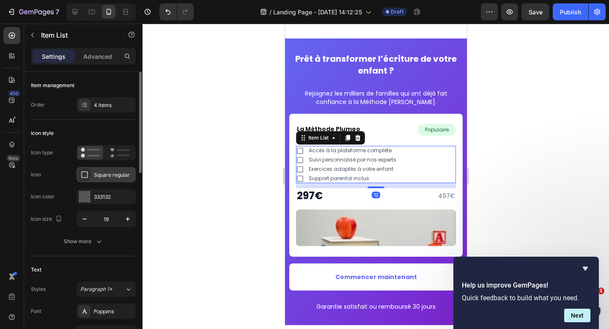
click at [103, 174] on div "Square regular" at bounding box center [114, 175] width 40 height 8
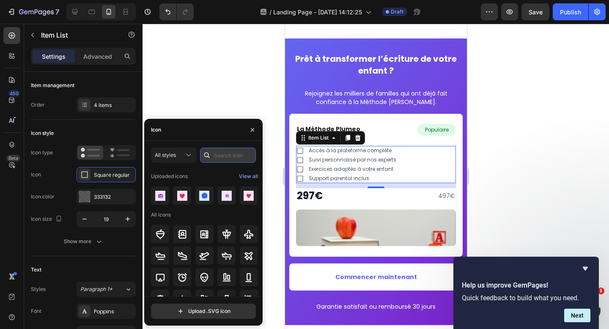
click at [219, 153] on input "text" at bounding box center [228, 155] width 56 height 15
type input "check"
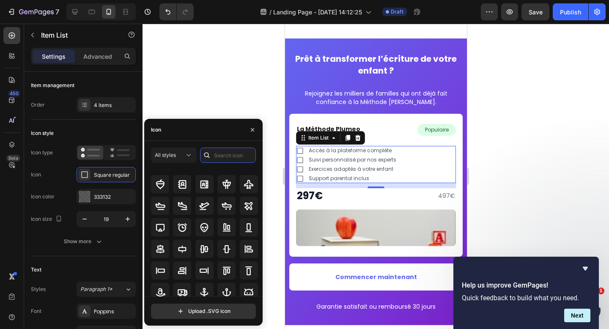
scroll to position [146, 0]
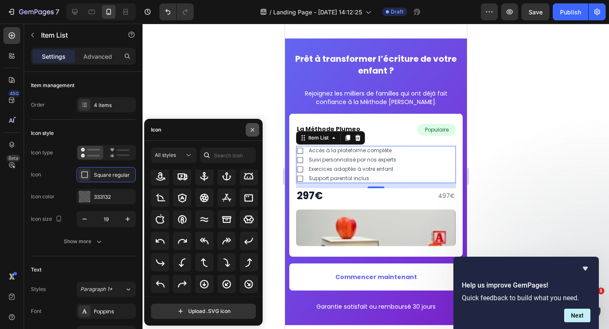
click at [255, 132] on icon "button" at bounding box center [252, 130] width 7 height 7
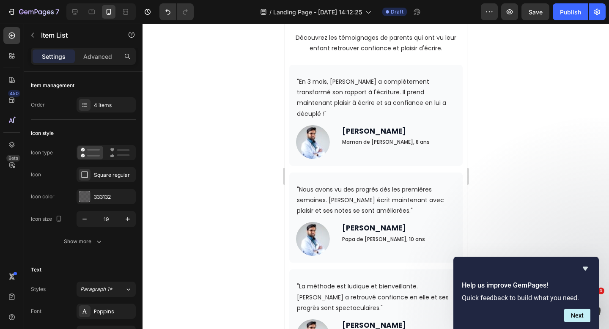
scroll to position [2084, 0]
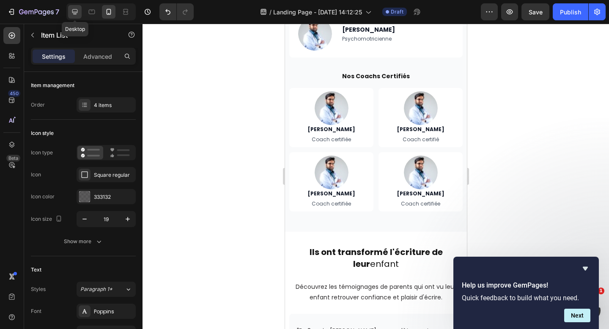
click at [71, 8] on icon at bounding box center [75, 12] width 8 height 8
type input "24"
type input "20"
type input "12"
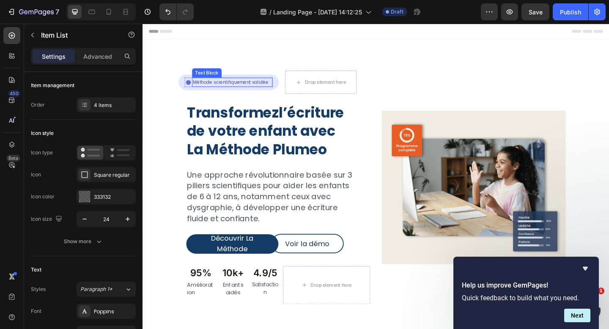
click at [279, 84] on p "Méthode scientifiquement validée" at bounding box center [240, 87] width 86 height 8
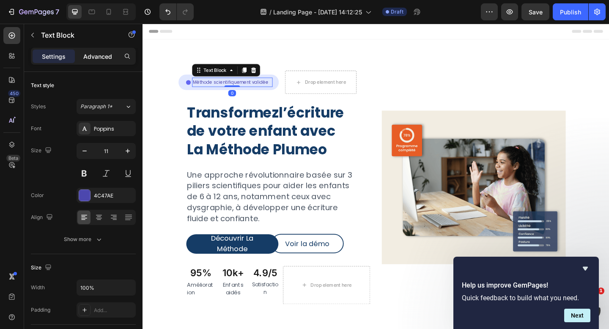
click at [97, 54] on p "Advanced" at bounding box center [97, 56] width 29 height 9
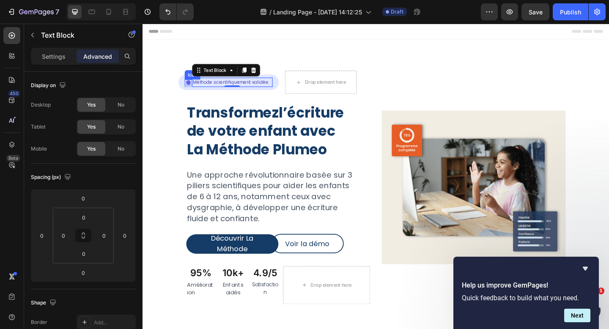
click at [192, 86] on icon at bounding box center [192, 87] width 5 height 5
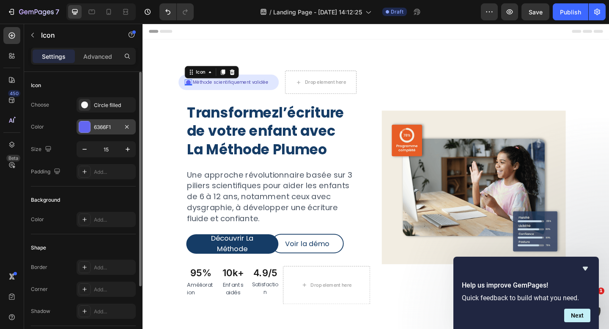
click at [90, 128] on div at bounding box center [84, 126] width 11 height 11
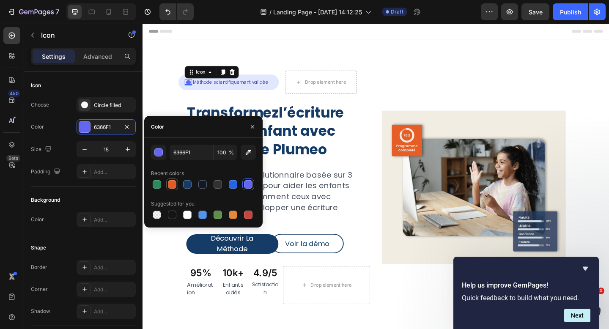
click at [173, 187] on div at bounding box center [172, 184] width 8 height 8
type input "E45A25"
click at [254, 127] on icon "button" at bounding box center [252, 127] width 7 height 7
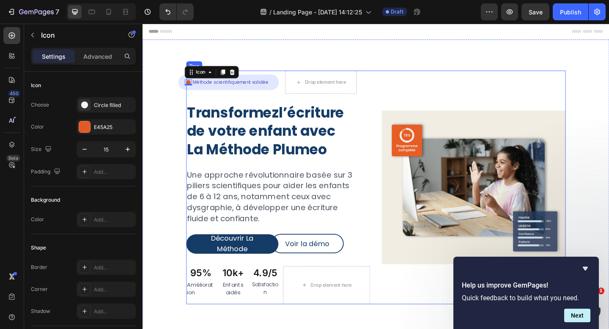
click at [279, 105] on div "Icon 0 Méthode scientifiquement validée Text Block Row Row Drop element here Ro…" at bounding box center [290, 202] width 200 height 254
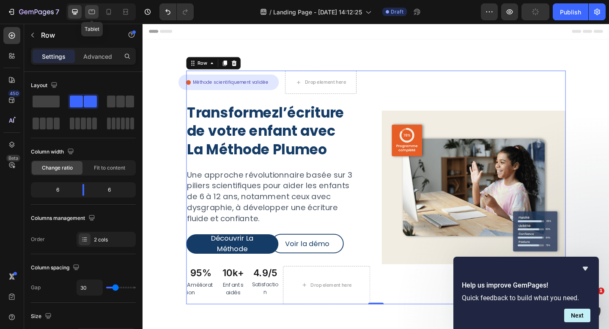
click at [94, 13] on icon at bounding box center [92, 12] width 6 height 5
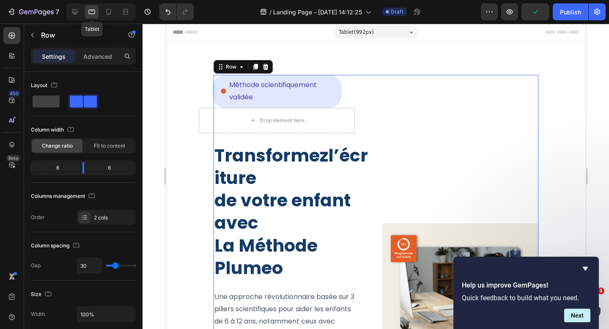
scroll to position [22, 0]
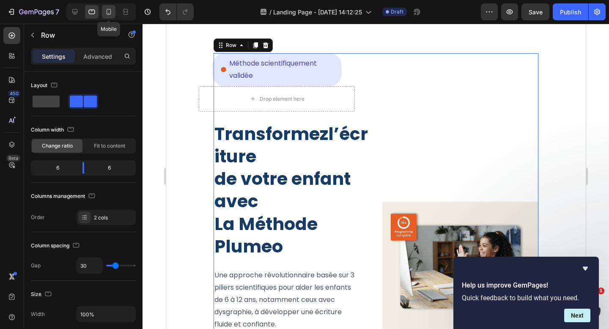
click at [109, 12] on icon at bounding box center [109, 12] width 8 height 8
type input "0"
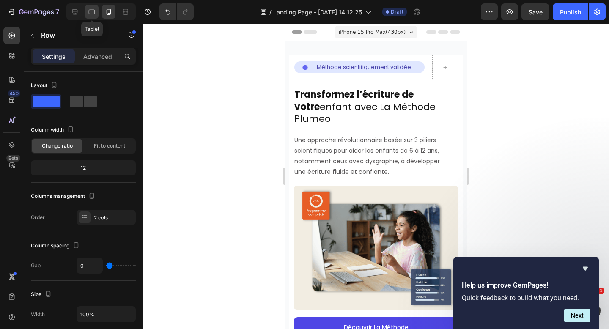
click at [92, 9] on icon at bounding box center [92, 12] width 8 height 8
type input "30"
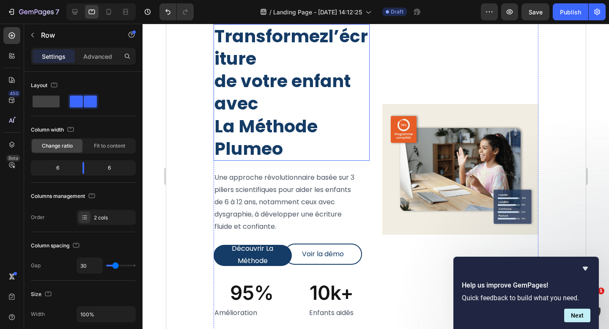
scroll to position [136, 0]
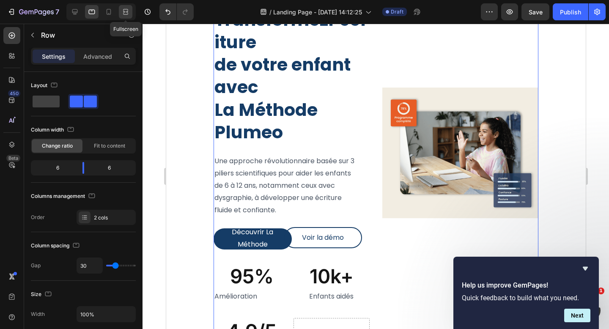
click at [128, 10] on icon at bounding box center [125, 10] width 5 height 2
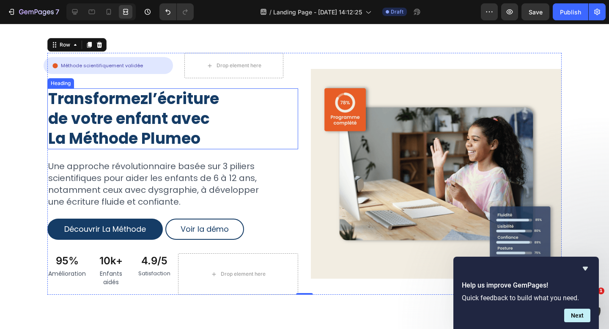
scroll to position [22, 0]
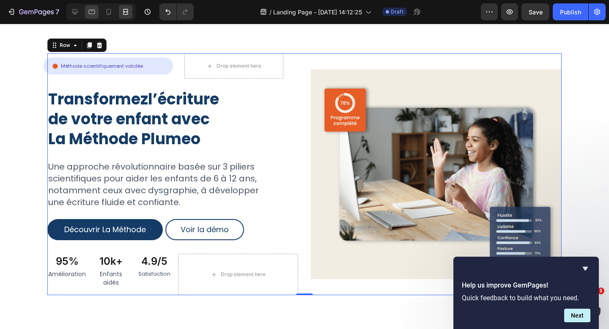
click at [97, 14] on div at bounding box center [92, 12] width 14 height 14
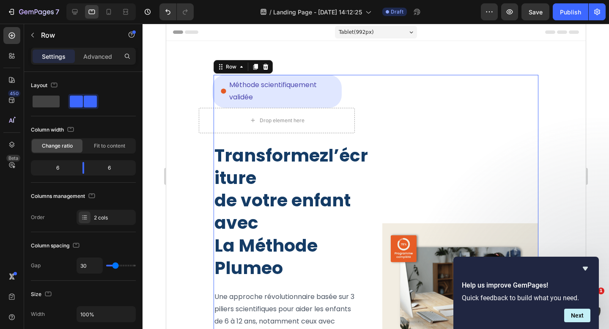
click at [408, 33] on div "Tablet ( 992 px)" at bounding box center [376, 32] width 82 height 13
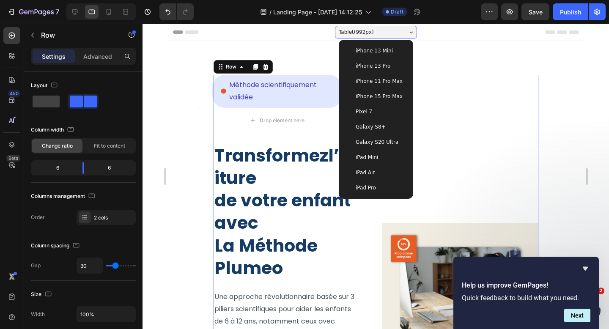
click at [390, 92] on span "iPhone 15 Pro Max" at bounding box center [379, 96] width 47 height 8
type input "0"
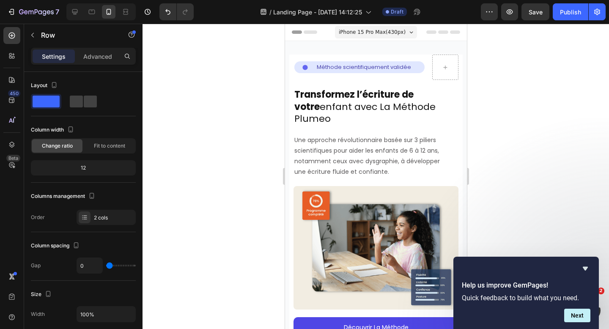
click at [397, 32] on span "iPhone 15 Pro Max ( 430 px)" at bounding box center [372, 32] width 67 height 8
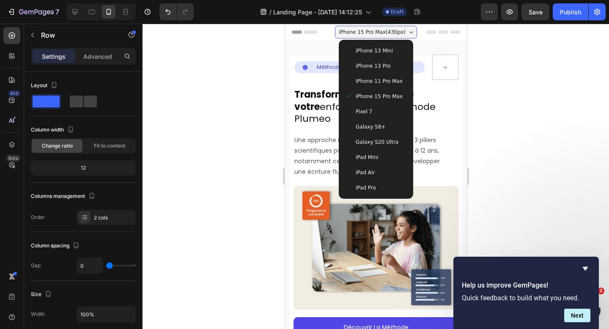
click at [384, 153] on div "iPad Mini" at bounding box center [376, 157] width 68 height 15
type input "30"
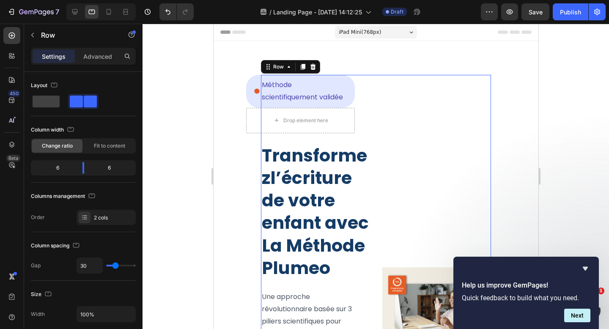
click at [406, 36] on div "iPad Mini ( 768 px)" at bounding box center [376, 32] width 82 height 13
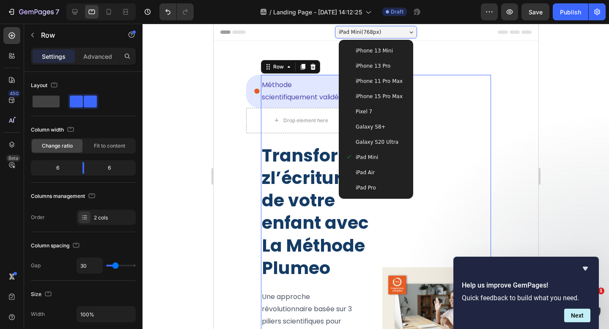
click at [379, 184] on div "iPad Pro" at bounding box center [375, 188] width 61 height 8
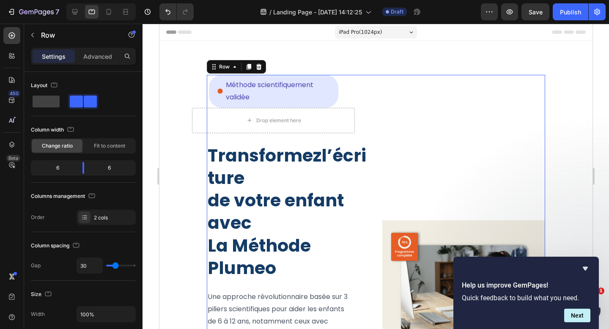
click at [413, 33] on div "iPad Pro ( 1024 px)" at bounding box center [376, 32] width 82 height 13
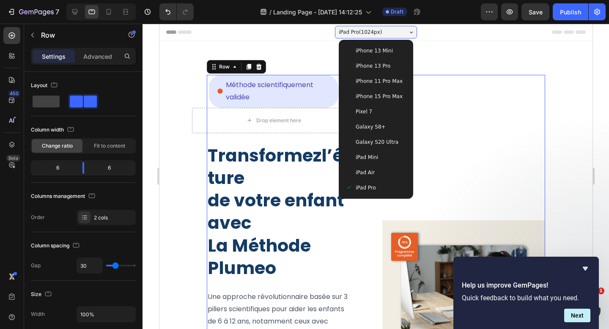
click at [379, 176] on div "iPad Air" at bounding box center [375, 172] width 61 height 8
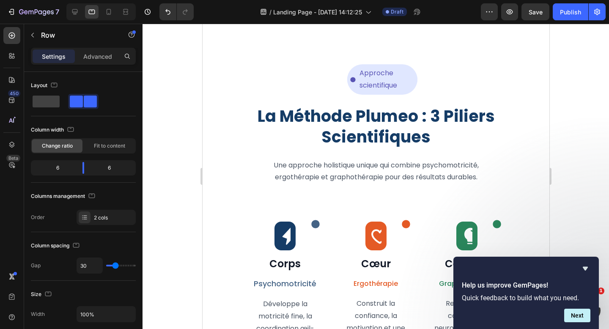
scroll to position [1002, 0]
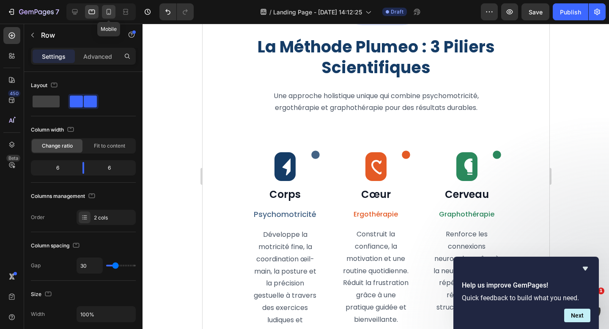
click at [112, 11] on icon at bounding box center [109, 12] width 8 height 8
type input "0"
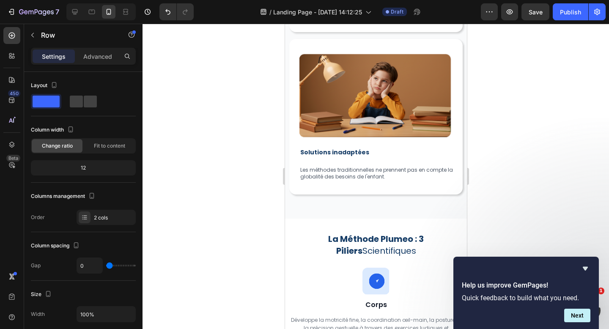
scroll to position [698, 0]
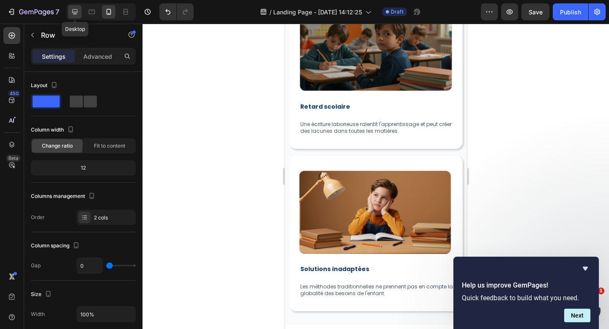
click at [75, 10] on icon at bounding box center [75, 12] width 8 height 8
type input "30"
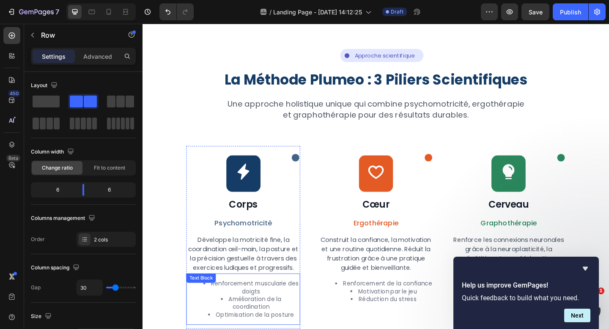
scroll to position [950, 0]
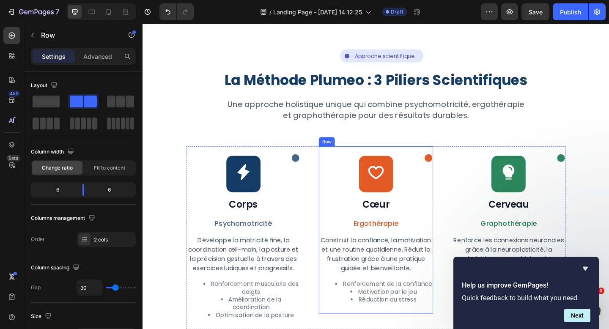
click at [422, 176] on div "Icon Icon Row Cœur Heading Ergothérapie Text Block Construit la confiance, la m…" at bounding box center [396, 246] width 124 height 178
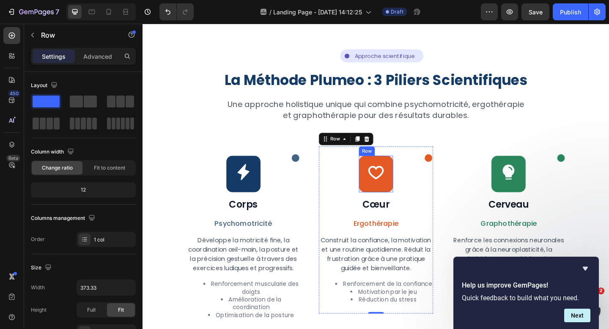
click at [378, 194] on div "Icon Row" at bounding box center [396, 188] width 37 height 40
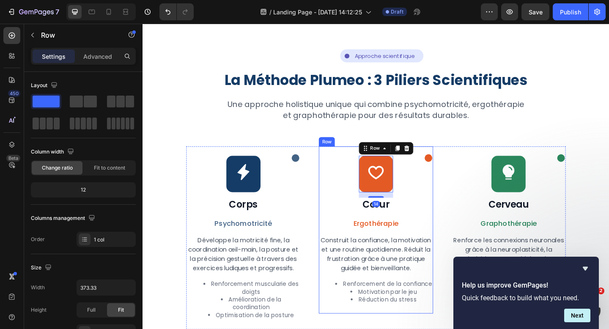
click at [422, 183] on div "Icon Icon Row 14 Cœur Heading Ergothérapie Text Block Construit la confiance, l…" at bounding box center [396, 246] width 124 height 178
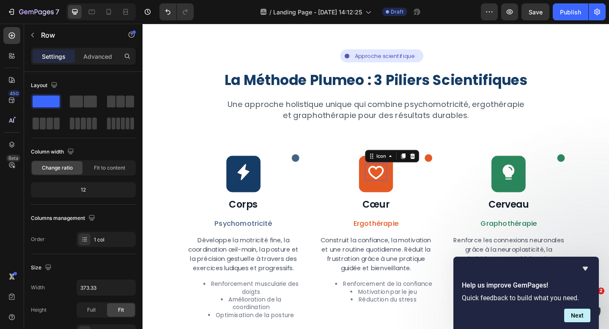
click at [392, 190] on icon at bounding box center [396, 185] width 19 height 19
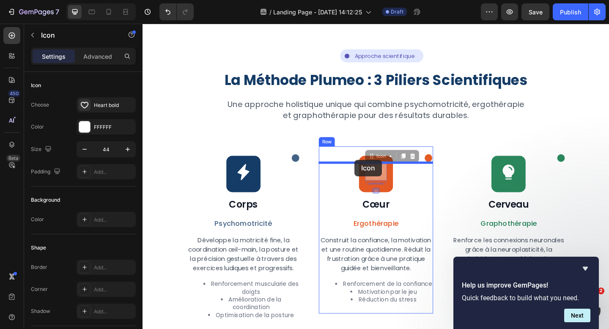
drag, startPoint x: 391, startPoint y: 167, endPoint x: 375, endPoint y: 173, distance: 18.1
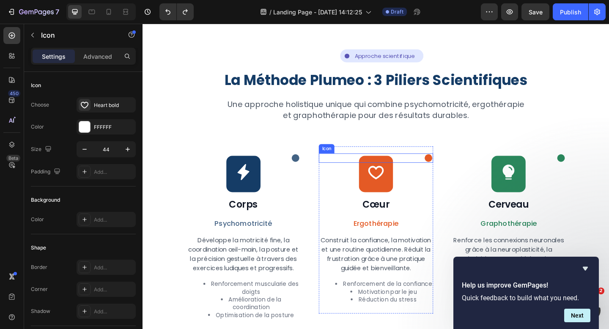
click at [452, 166] on icon at bounding box center [454, 170] width 10 height 10
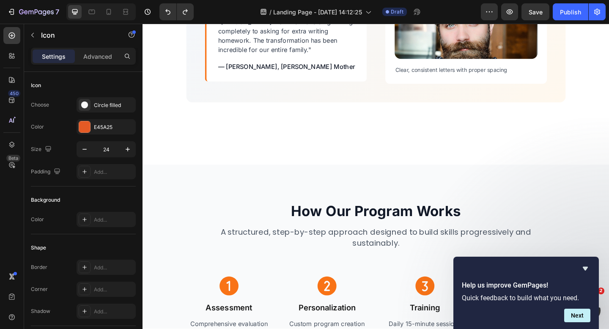
scroll to position [2244, 0]
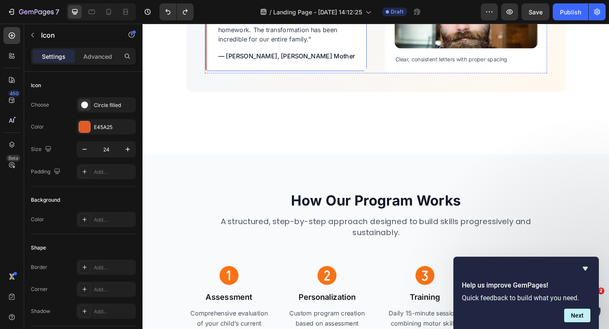
click at [318, 61] on div ""[PERSON_NAME] went from avoiding writing completely to asking for extra writin…" at bounding box center [298, 34] width 176 height 81
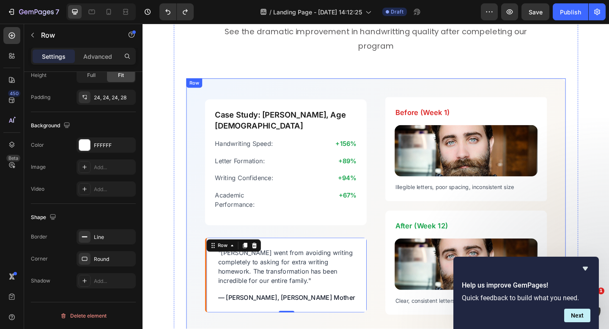
scroll to position [1984, 0]
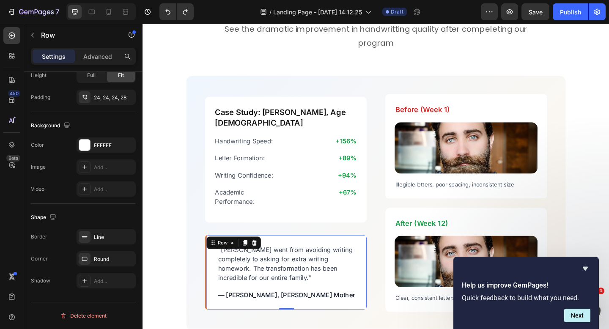
click at [609, 248] on div "Real Results : Before & After Heading See the dramatic improvement in handwritt…" at bounding box center [397, 194] width 508 height 466
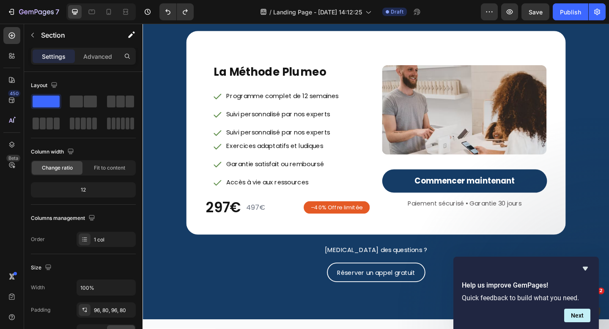
scroll to position [3672, 0]
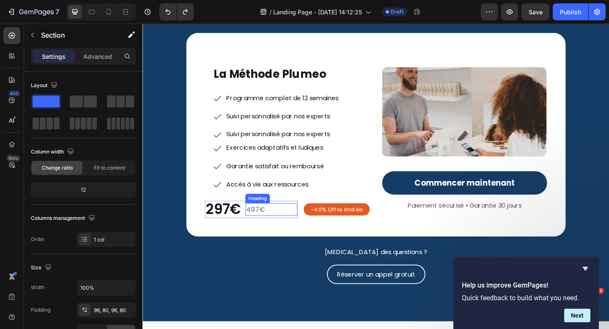
click at [262, 227] on h2 "497€" at bounding box center [282, 226] width 57 height 14
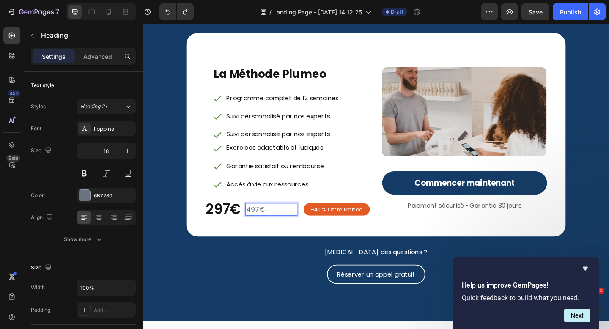
click at [280, 226] on h2 "497€" at bounding box center [282, 226] width 57 height 14
click at [280, 226] on p "497€" at bounding box center [282, 226] width 55 height 12
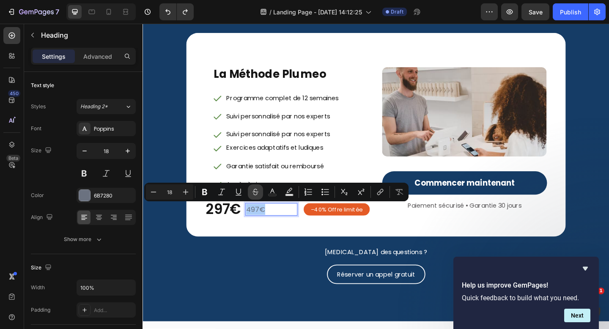
click at [254, 193] on icon "Editor contextual toolbar" at bounding box center [255, 192] width 8 height 8
click at [292, 254] on div "La Méthode Plumeo Heading Programme complet de 12 semaines Suivi personnalisé p…" at bounding box center [396, 144] width 413 height 221
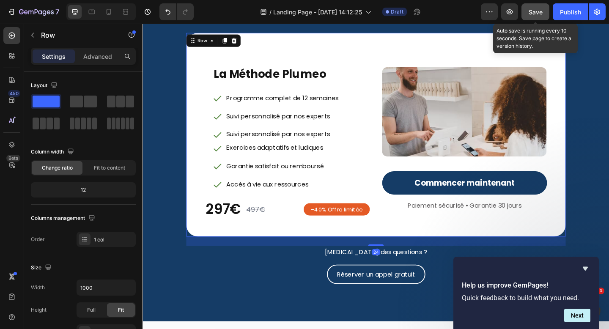
click at [537, 16] on div "Save" at bounding box center [536, 12] width 14 height 9
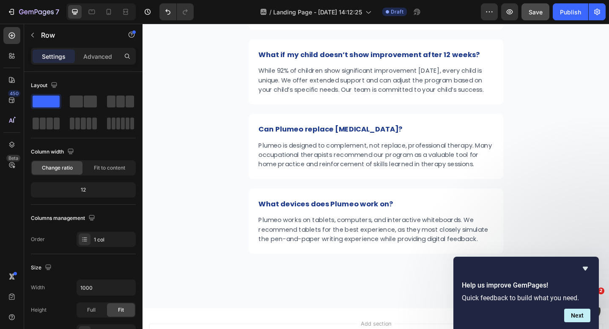
scroll to position [4446, 0]
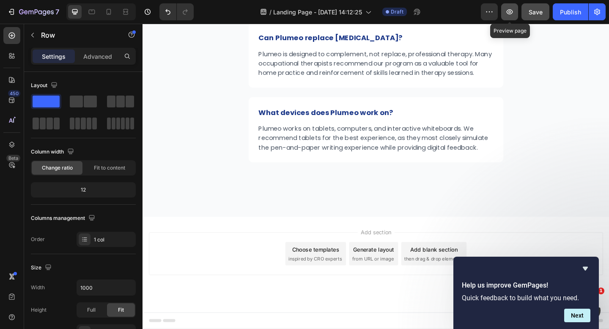
click at [512, 14] on icon "button" at bounding box center [510, 12] width 8 height 8
